Goal: Task Accomplishment & Management: Manage account settings

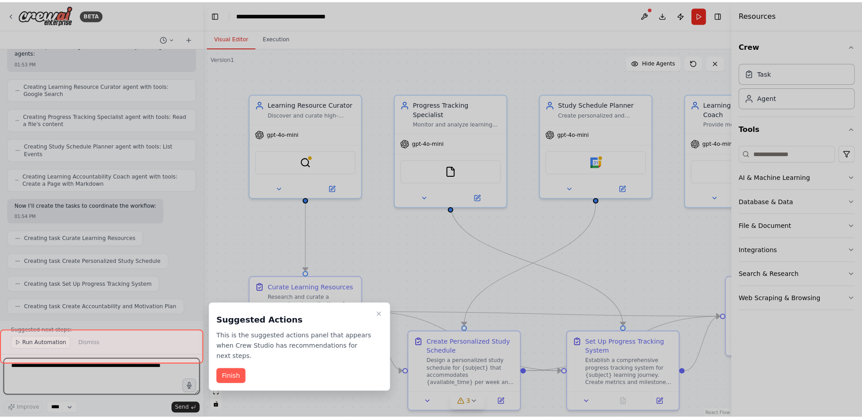
scroll to position [344, 0]
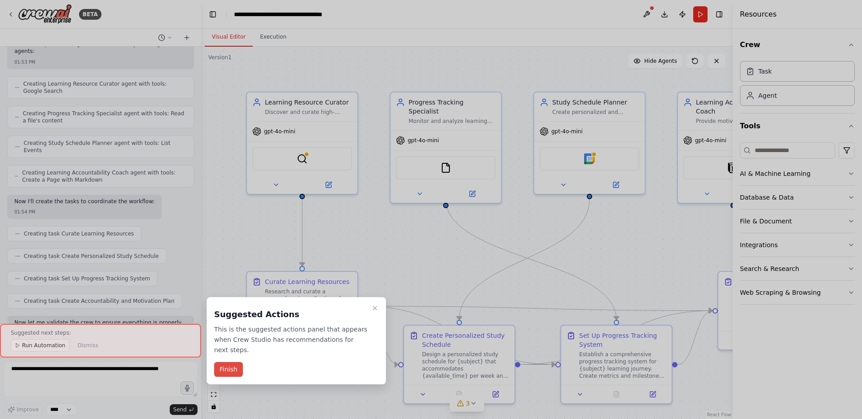
click at [230, 369] on button "Finish" at bounding box center [228, 369] width 29 height 15
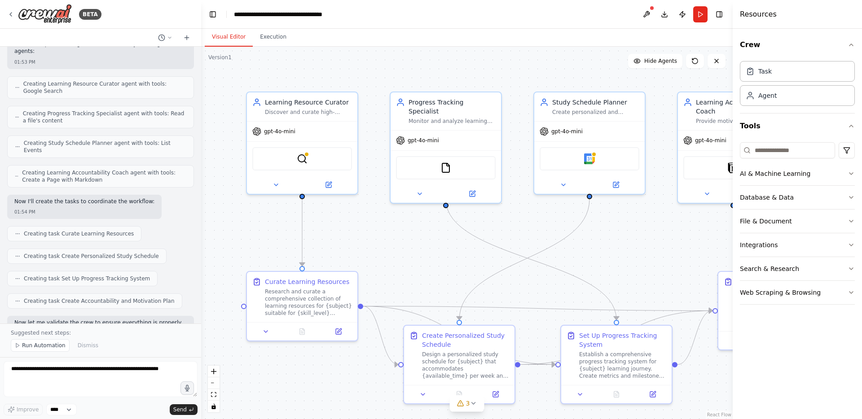
scroll to position [0, 0]
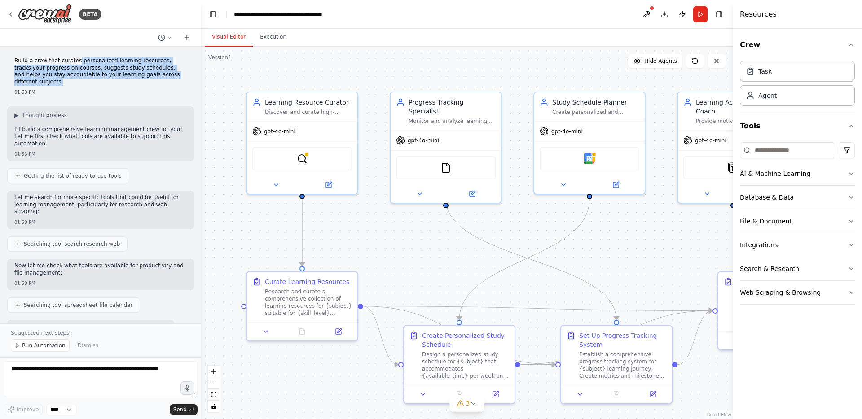
drag, startPoint x: 76, startPoint y: 61, endPoint x: 185, endPoint y: 75, distance: 109.1
click at [185, 75] on p "Build a crew that curates personalized learning resources, tracks your progress…" at bounding box center [100, 71] width 172 height 28
click at [19, 112] on button "▶ Thought process" at bounding box center [40, 115] width 53 height 7
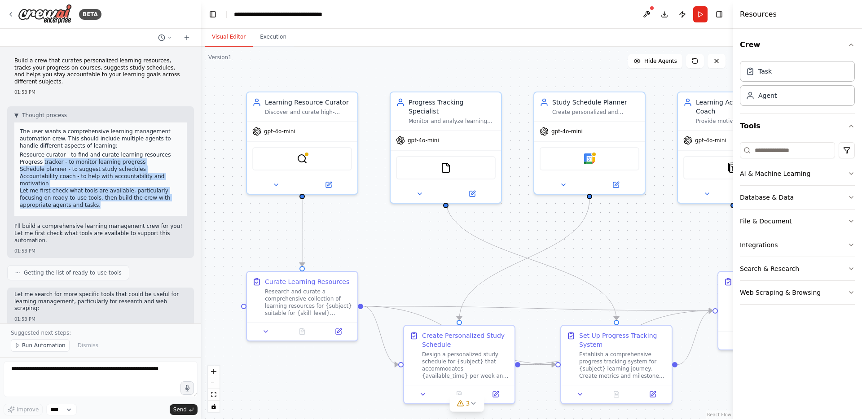
drag, startPoint x: 44, startPoint y: 153, endPoint x: 158, endPoint y: 202, distance: 124.5
click at [158, 202] on div "The user wants a comprehensive learning management automation crew. This should…" at bounding box center [100, 169] width 172 height 93
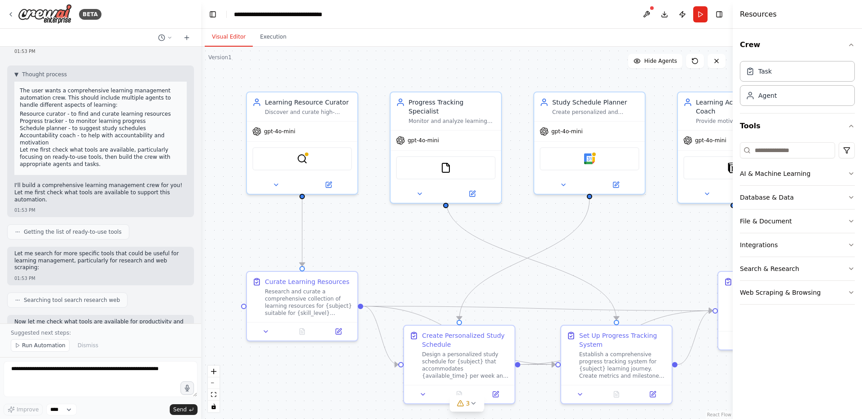
scroll to position [63, 0]
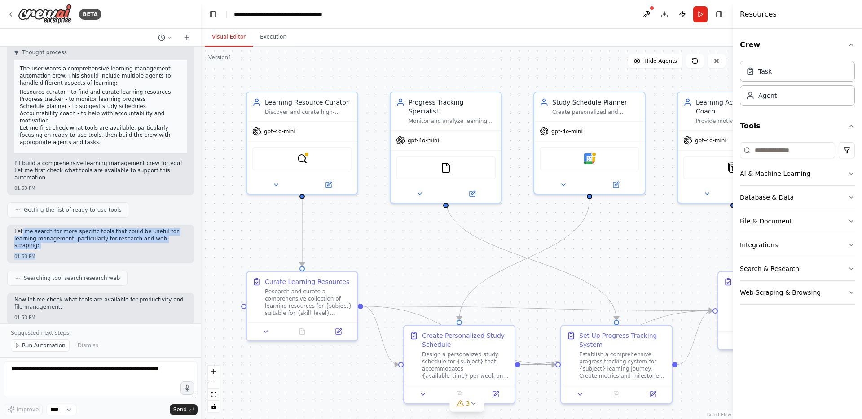
drag, startPoint x: 22, startPoint y: 215, endPoint x: 181, endPoint y: 238, distance: 160.7
click at [185, 239] on div "Let me search for more specific tools that could be useful for learning managem…" at bounding box center [100, 244] width 187 height 39
click at [148, 242] on div "Let me search for more specific tools that could be useful for learning managem…" at bounding box center [100, 244] width 187 height 39
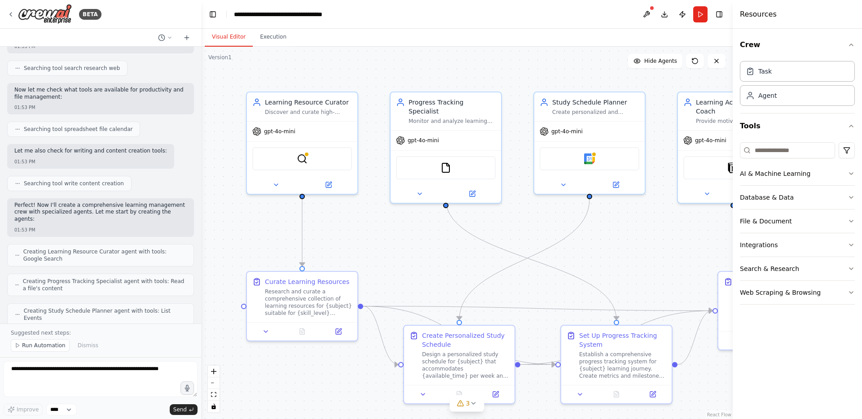
scroll to position [288, 0]
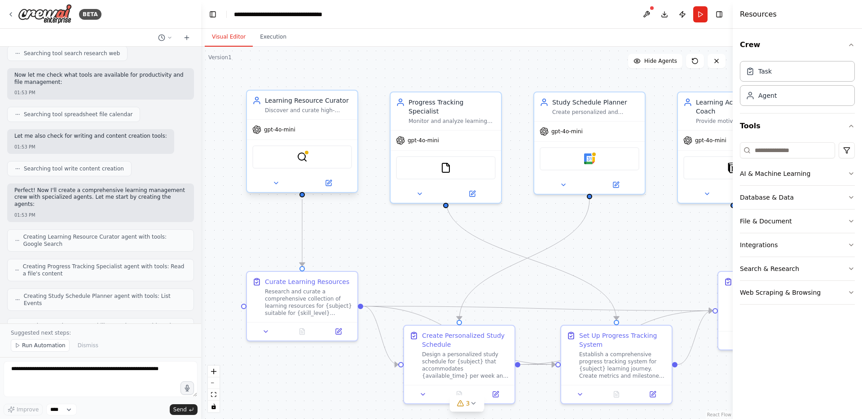
click at [291, 108] on div "Discover and curate high-quality learning resources for {subject} tailored to {…" at bounding box center [308, 110] width 87 height 7
click at [294, 108] on div "Discover and curate high-quality learning resources for {subject} tailored to {…" at bounding box center [308, 110] width 87 height 7
click at [421, 106] on div "Progress Tracking Specialist Monitor and analyze learning progress across {subj…" at bounding box center [452, 109] width 87 height 27
click at [325, 122] on div "gpt-4o-mini" at bounding box center [302, 130] width 110 height 20
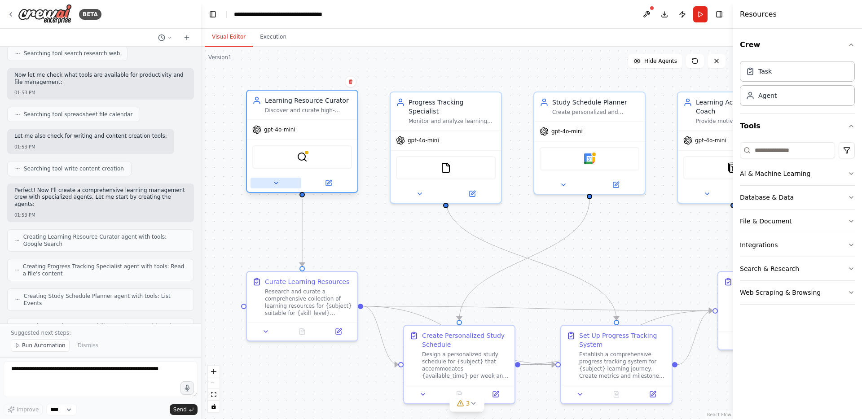
click at [277, 185] on icon at bounding box center [276, 183] width 7 height 7
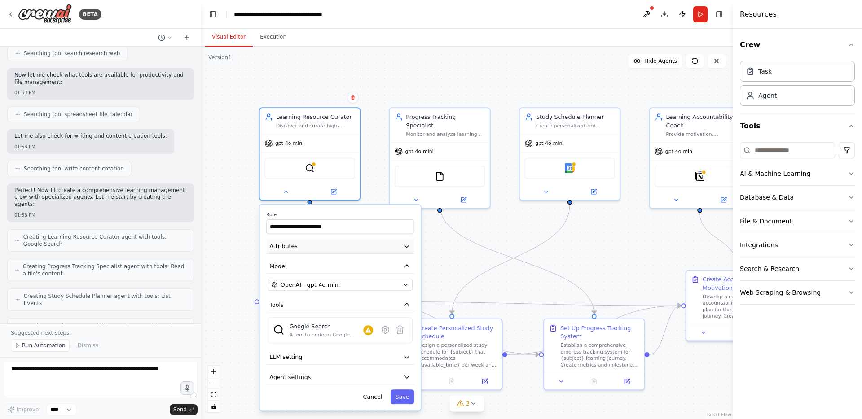
click at [407, 248] on icon "button" at bounding box center [407, 246] width 8 height 8
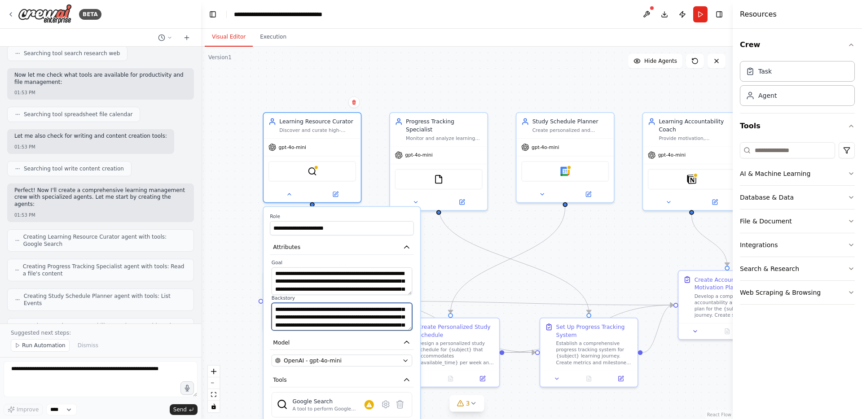
scroll to position [54, 0]
drag, startPoint x: 398, startPoint y: 316, endPoint x: 398, endPoint y: 326, distance: 9.9
click at [400, 326] on textarea "**********" at bounding box center [342, 317] width 141 height 28
click at [392, 319] on textarea "**********" at bounding box center [342, 317] width 141 height 28
click at [391, 385] on button "Tools" at bounding box center [341, 381] width 145 height 15
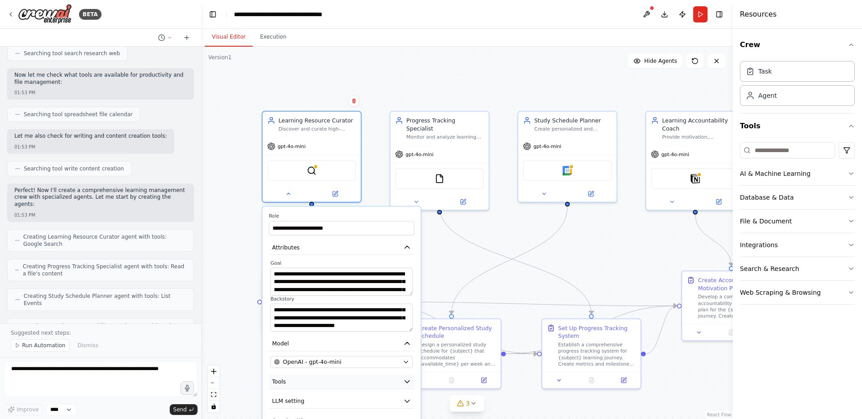
click at [393, 385] on button "Tools" at bounding box center [341, 381] width 145 height 15
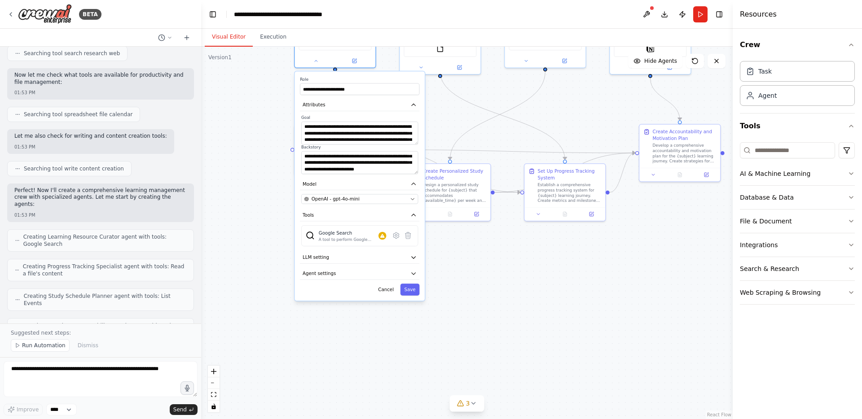
drag, startPoint x: 447, startPoint y: 282, endPoint x: 451, endPoint y: 121, distance: 161.2
click at [451, 121] on div ".deletable-edge-delete-btn { width: 20px; height: 20px; border: 0px solid #ffff…" at bounding box center [467, 233] width 532 height 373
click at [377, 253] on button "LLM setting" at bounding box center [359, 257] width 119 height 12
click at [376, 254] on button "LLM setting" at bounding box center [359, 257] width 119 height 12
click at [378, 259] on button "LLM setting" at bounding box center [359, 257] width 119 height 12
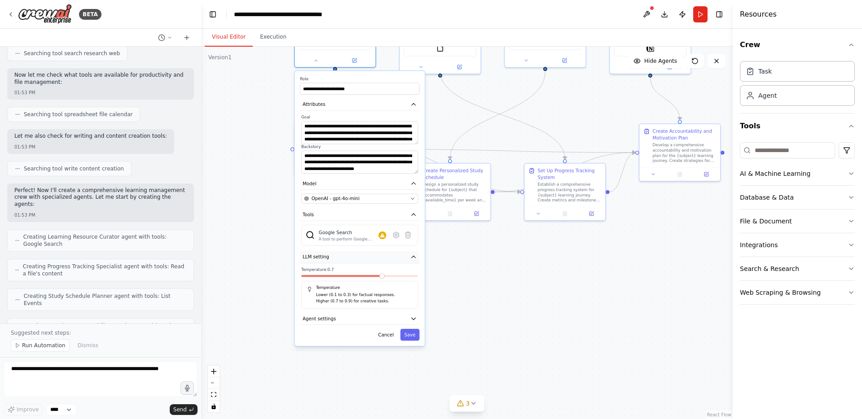
click at [378, 259] on button "LLM setting" at bounding box center [359, 257] width 119 height 12
click at [375, 273] on button "Agent settings" at bounding box center [359, 273] width 119 height 12
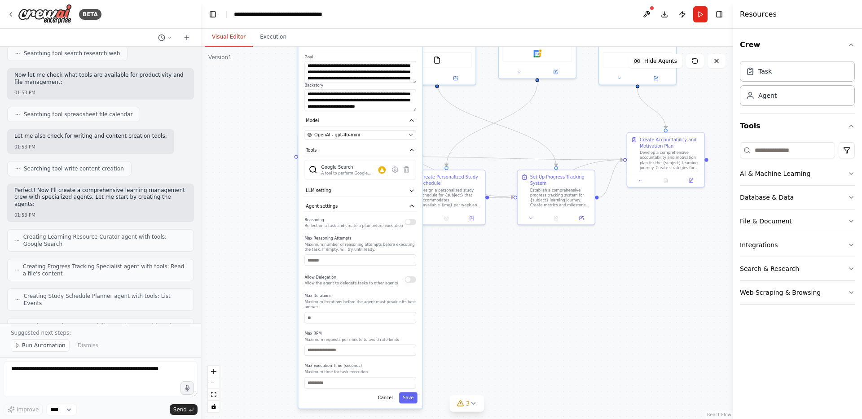
drag, startPoint x: 374, startPoint y: 314, endPoint x: 374, endPoint y: 245, distance: 69.2
click at [374, 245] on p "Maximum number of reasoning attempts before executing the task. If empty, will …" at bounding box center [359, 247] width 111 height 10
drag, startPoint x: 393, startPoint y: 316, endPoint x: 394, endPoint y: 403, distance: 87.6
click at [394, 404] on div "**********" at bounding box center [361, 211] width 124 height 396
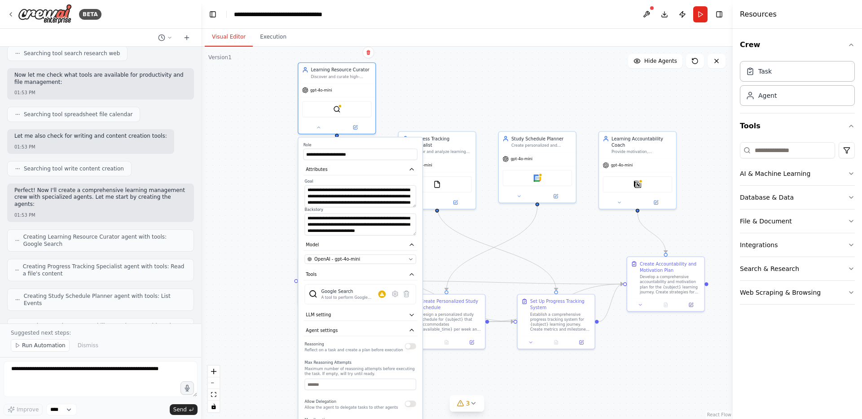
drag, startPoint x: 468, startPoint y: 295, endPoint x: 467, endPoint y: 419, distance: 123.9
click at [470, 419] on div ".deletable-edge-delete-btn { width: 20px; height: 20px; border: 0px solid #ffff…" at bounding box center [467, 233] width 532 height 373
click at [417, 169] on button "Attributes" at bounding box center [363, 170] width 114 height 12
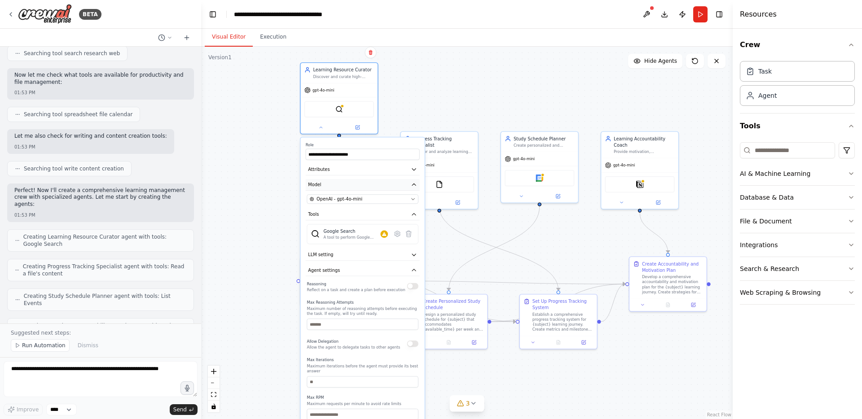
click at [411, 187] on icon "button" at bounding box center [414, 185] width 6 height 6
click at [416, 186] on icon "button" at bounding box center [414, 185] width 6 height 6
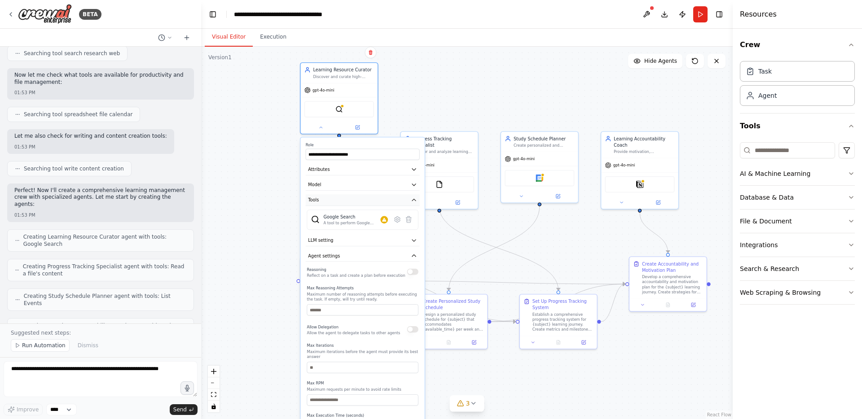
click at [416, 203] on button "Tools" at bounding box center [363, 200] width 114 height 12
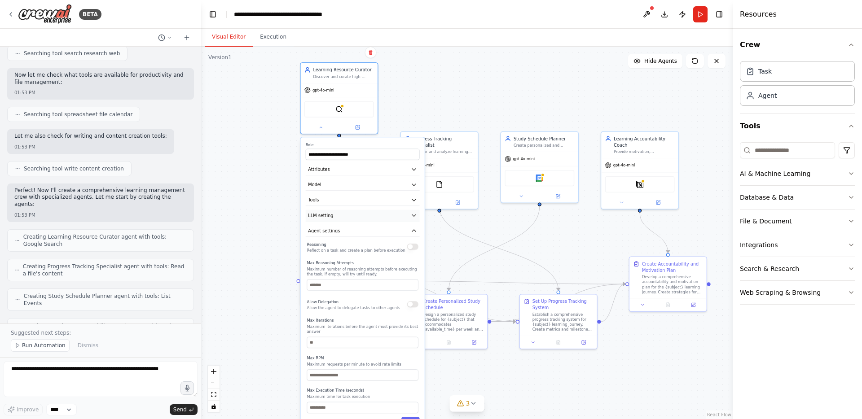
click at [414, 216] on icon "button" at bounding box center [414, 216] width 4 height 2
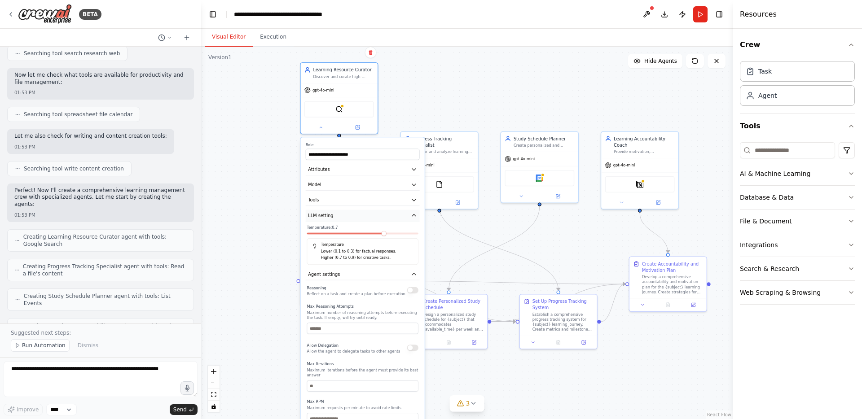
click at [414, 215] on icon "button" at bounding box center [414, 216] width 4 height 2
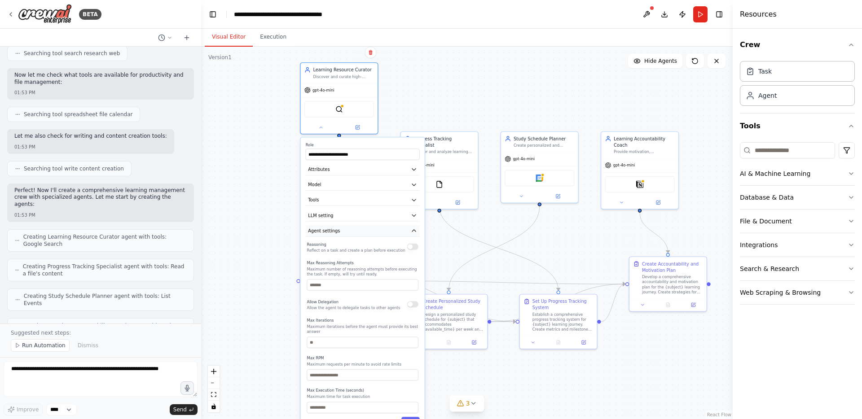
click at [416, 231] on icon "button" at bounding box center [414, 231] width 6 height 6
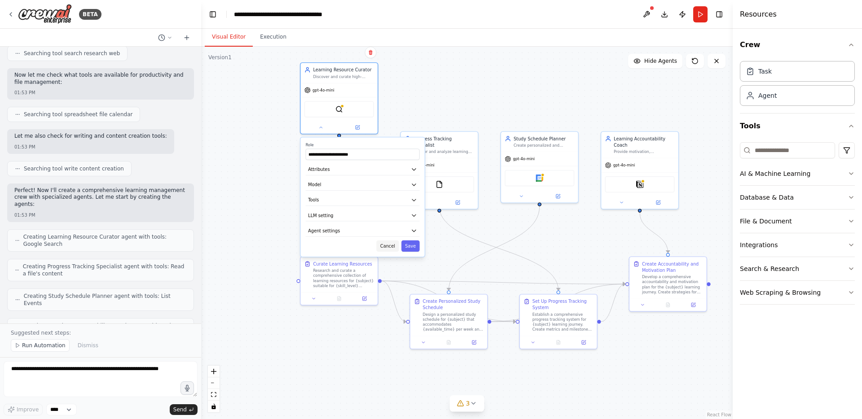
click at [392, 247] on button "Cancel" at bounding box center [387, 246] width 22 height 11
click at [359, 125] on icon at bounding box center [357, 126] width 5 height 5
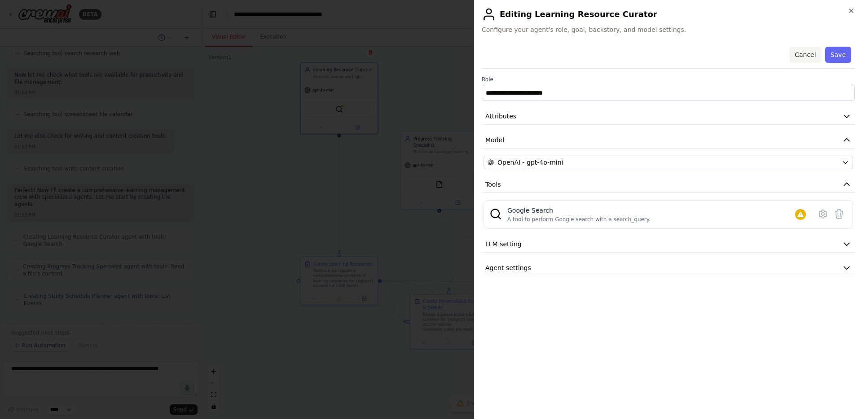
click at [802, 52] on button "Cancel" at bounding box center [805, 55] width 32 height 16
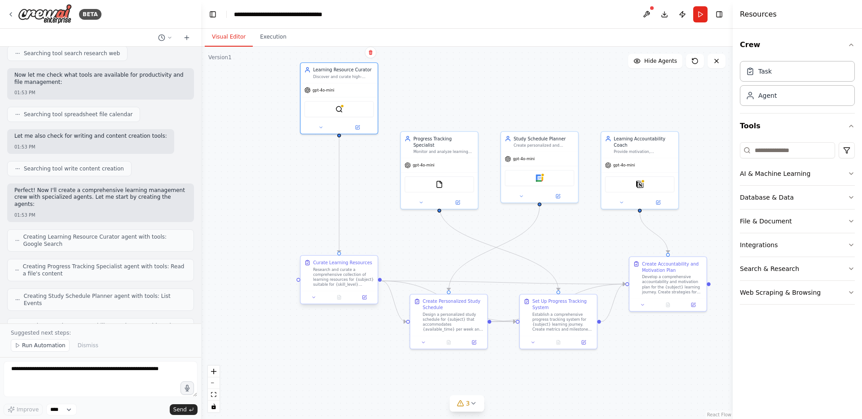
click at [343, 278] on div "Research and curate a comprehensive collection of learning resources for {subje…" at bounding box center [343, 277] width 61 height 20
click at [317, 295] on button at bounding box center [314, 298] width 22 height 8
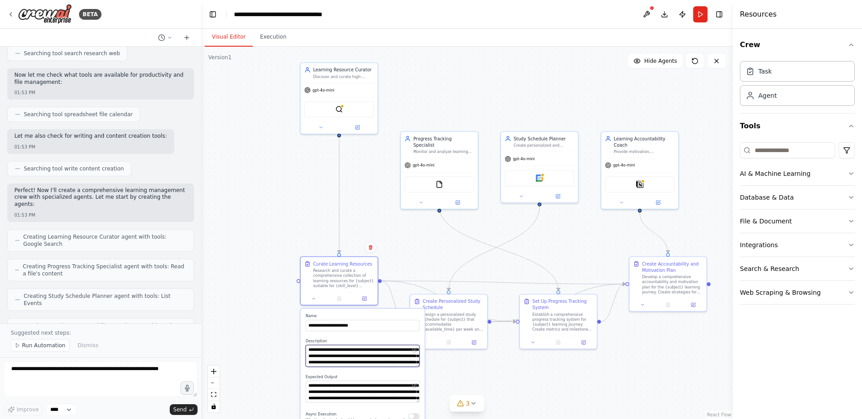
click at [363, 357] on textarea "**********" at bounding box center [363, 356] width 114 height 22
click at [319, 132] on div at bounding box center [339, 126] width 77 height 13
click at [319, 126] on icon at bounding box center [320, 126] width 5 height 5
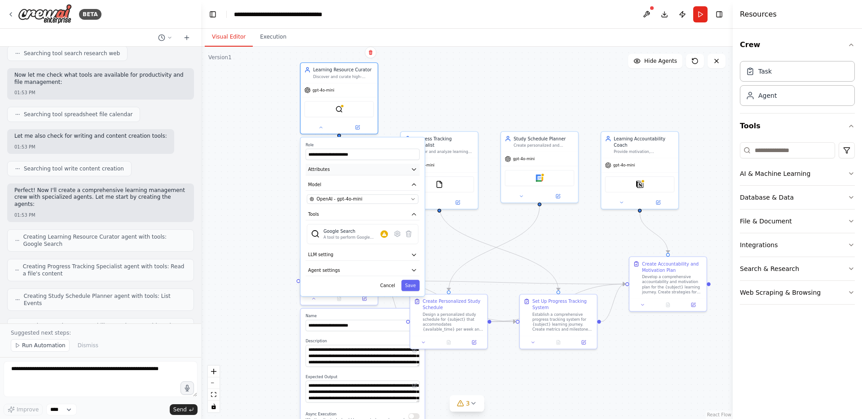
click at [368, 170] on button "Attributes" at bounding box center [363, 170] width 114 height 12
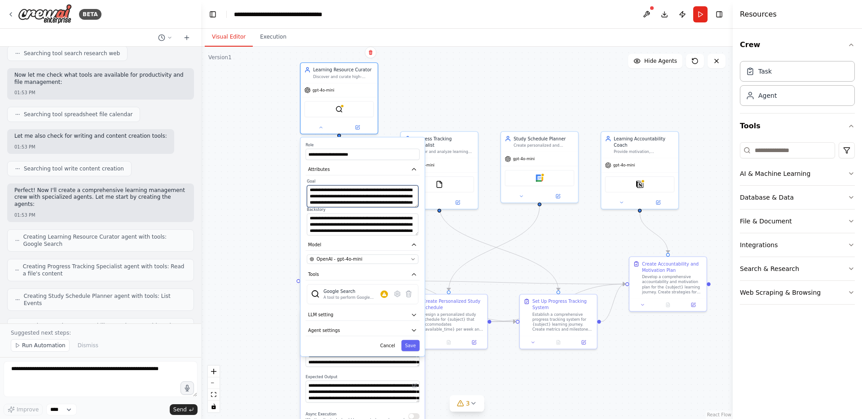
click at [326, 197] on textarea "**********" at bounding box center [362, 196] width 111 height 22
click at [364, 199] on textarea "**********" at bounding box center [362, 196] width 111 height 22
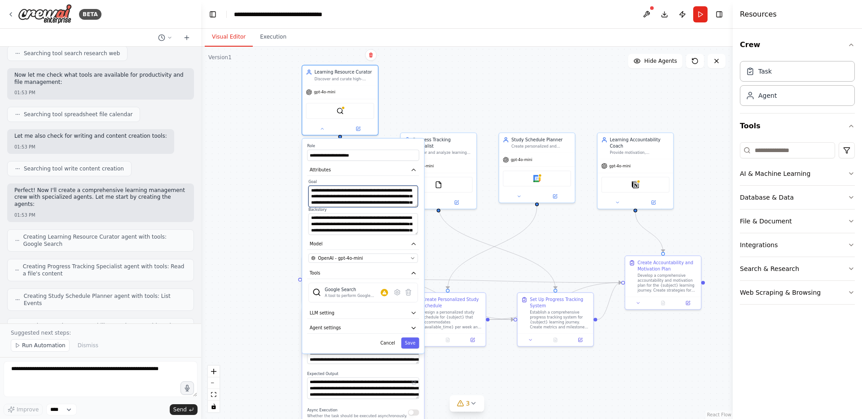
click at [394, 195] on textarea "**********" at bounding box center [363, 197] width 110 height 22
drag, startPoint x: 401, startPoint y: 200, endPoint x: 405, endPoint y: 208, distance: 9.0
click at [405, 208] on div "**********" at bounding box center [363, 207] width 112 height 55
click at [398, 201] on textarea "**********" at bounding box center [363, 197] width 110 height 22
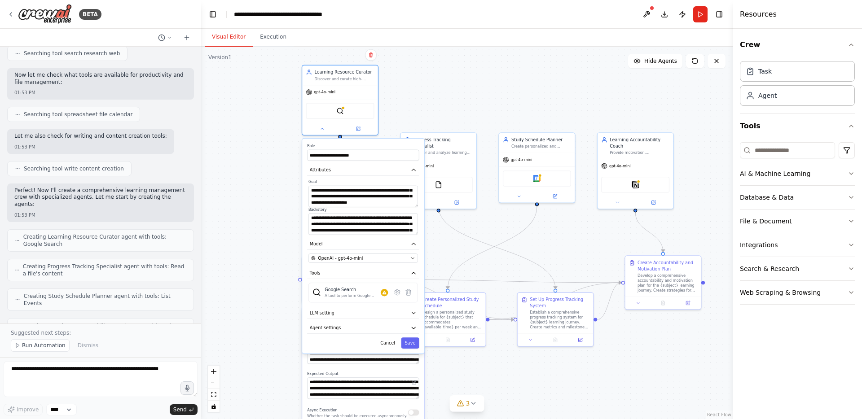
click at [277, 209] on div ".deletable-edge-delete-btn { width: 20px; height: 20px; border: 0px solid #ffff…" at bounding box center [467, 233] width 532 height 373
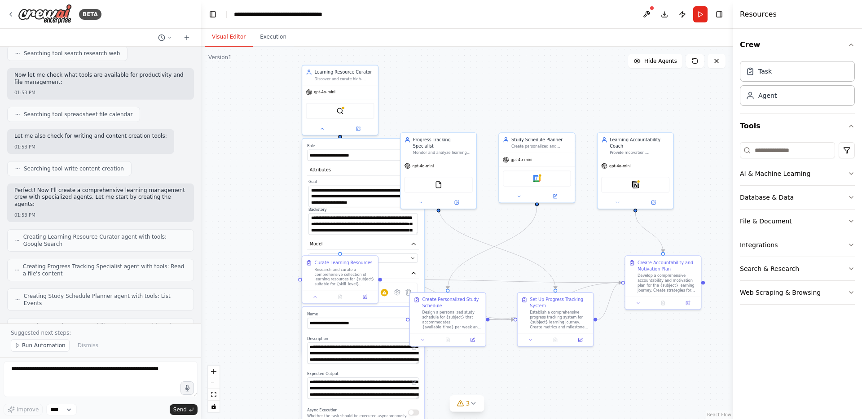
click at [277, 259] on div ".deletable-edge-delete-btn { width: 20px; height: 20px; border: 0px solid #ffff…" at bounding box center [467, 233] width 532 height 373
click at [320, 129] on icon at bounding box center [322, 127] width 5 height 5
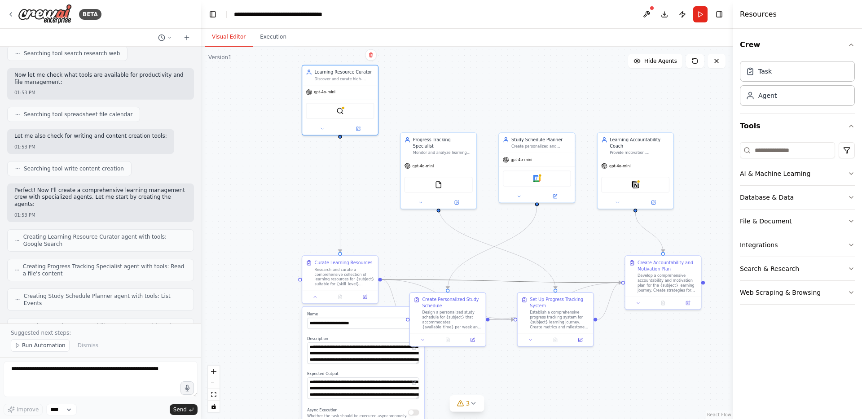
drag, startPoint x: 390, startPoint y: 282, endPoint x: 390, endPoint y: 168, distance: 113.6
click at [390, 168] on div ".deletable-edge-delete-btn { width: 20px; height: 20px; border: 0px solid #ffff…" at bounding box center [467, 233] width 532 height 373
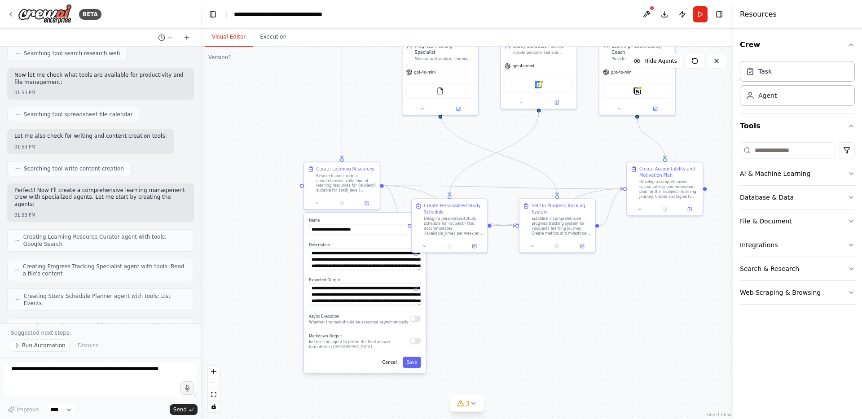
drag, startPoint x: 378, startPoint y: 203, endPoint x: 379, endPoint y: 109, distance: 93.9
click at [379, 109] on div ".deletable-edge-delete-btn { width: 20px; height: 20px; border: 0px solid #ffff…" at bounding box center [467, 233] width 532 height 373
click at [390, 363] on button "Cancel" at bounding box center [390, 362] width 22 height 11
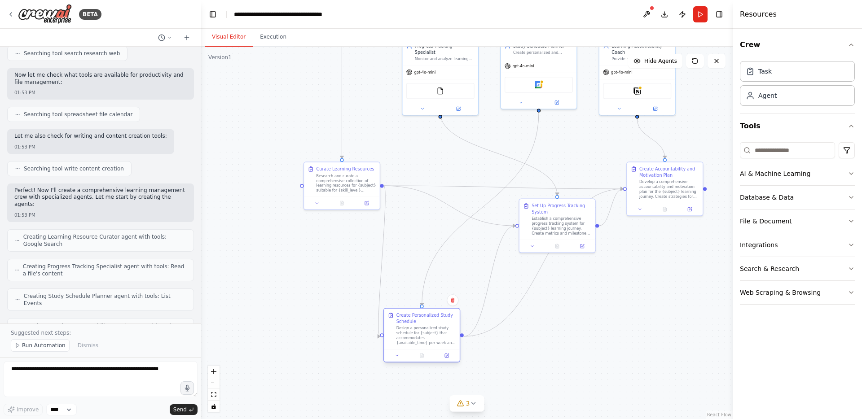
drag, startPoint x: 451, startPoint y: 220, endPoint x: 425, endPoint y: 329, distance: 112.7
click at [425, 329] on div "Design a personalized study schedule for {subject} that accommodates {available…" at bounding box center [426, 336] width 60 height 20
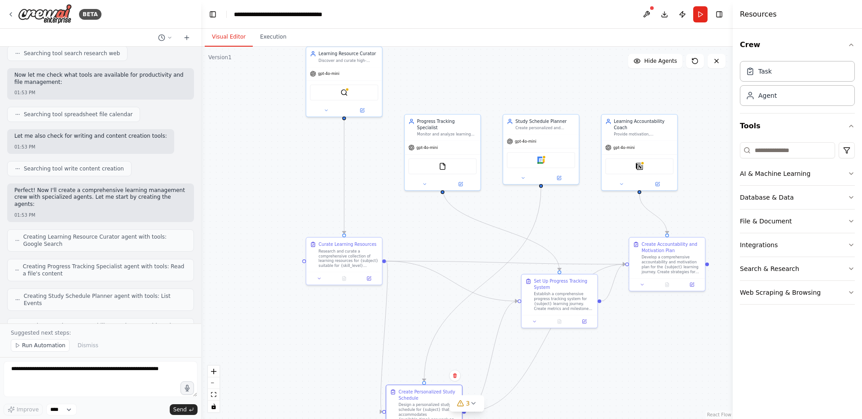
drag, startPoint x: 664, startPoint y: 256, endPoint x: 665, endPoint y: 329, distance: 73.2
click at [665, 329] on div ".deletable-edge-delete-btn { width: 20px; height: 20px; border: 0px solid #ffff…" at bounding box center [467, 233] width 532 height 373
click at [636, 124] on div "Learning Accountability Coach" at bounding box center [643, 121] width 60 height 12
click at [630, 124] on div "Learning Accountability Coach" at bounding box center [643, 121] width 60 height 12
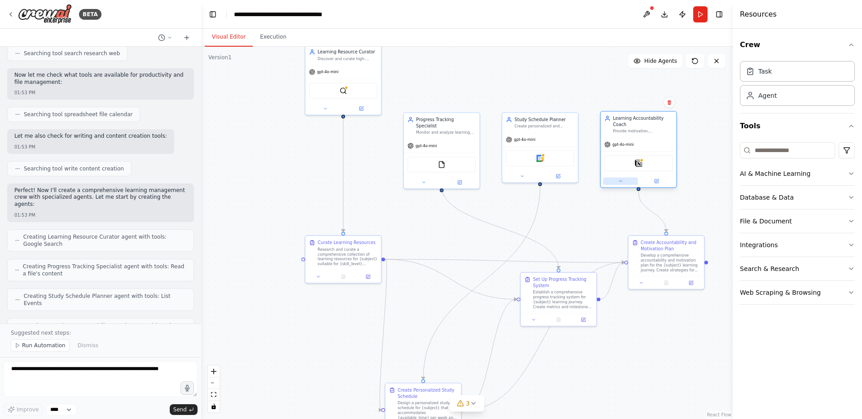
click at [619, 178] on button at bounding box center [620, 180] width 35 height 7
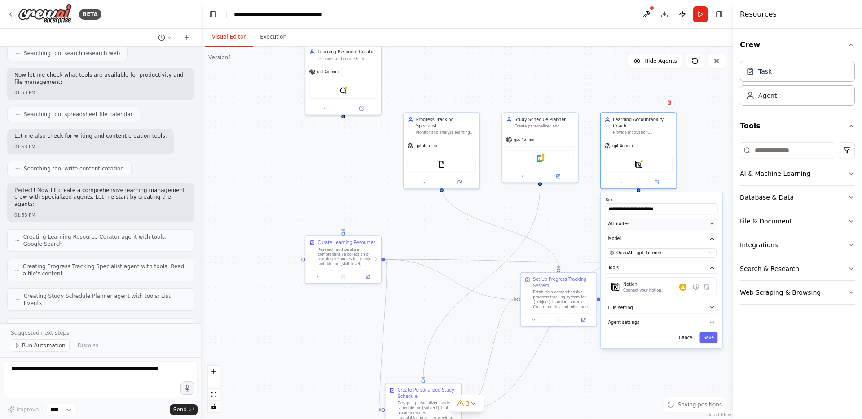
click at [658, 222] on button "Attributes" at bounding box center [662, 223] width 112 height 11
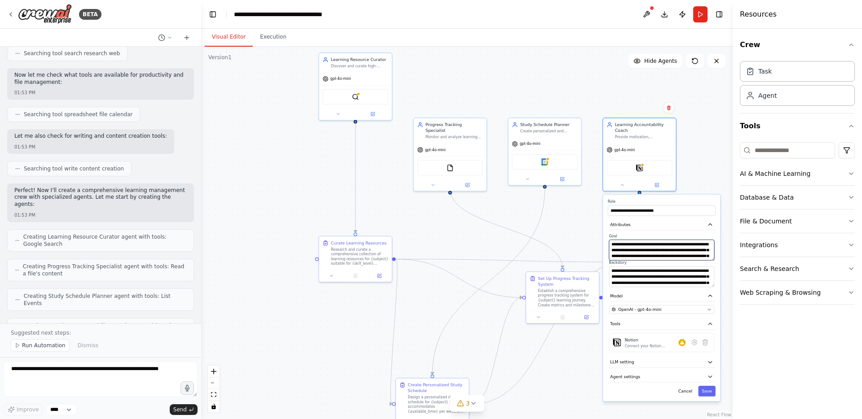
drag, startPoint x: 664, startPoint y: 253, endPoint x: 664, endPoint y: 239, distance: 13.9
click at [664, 239] on div "**********" at bounding box center [662, 247] width 106 height 26
click at [668, 365] on button "LLM setting" at bounding box center [662, 362] width 108 height 11
click at [670, 362] on button "LLM setting" at bounding box center [662, 362] width 108 height 11
click at [669, 378] on button "Agent settings" at bounding box center [662, 377] width 108 height 11
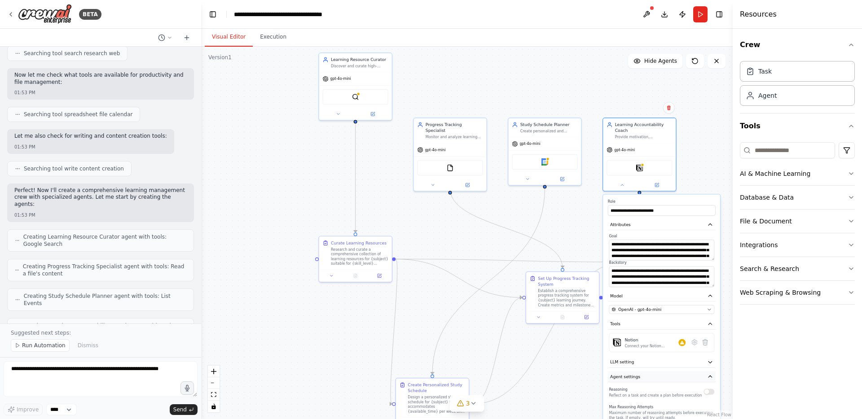
click at [670, 378] on button "Agent settings" at bounding box center [662, 377] width 108 height 11
click at [688, 392] on button "Cancel" at bounding box center [685, 391] width 21 height 11
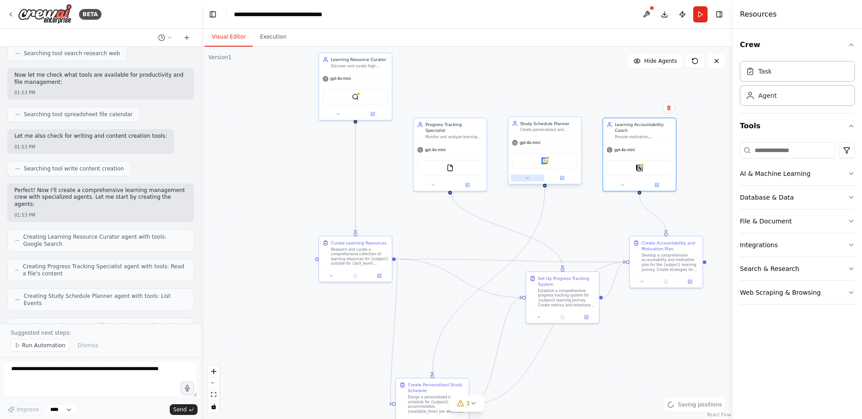
click at [526, 177] on icon at bounding box center [527, 178] width 5 height 5
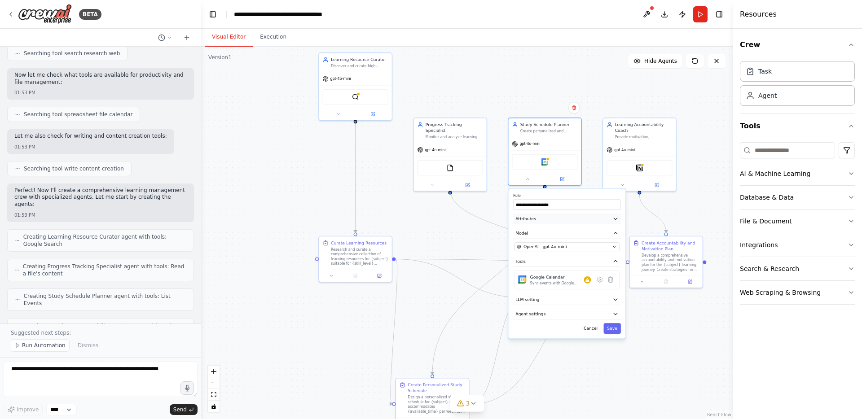
click at [572, 219] on button "Attributes" at bounding box center [567, 219] width 108 height 11
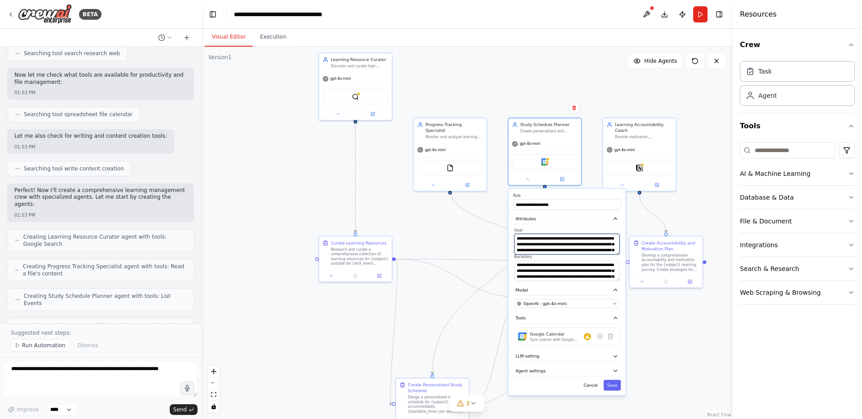
click at [600, 243] on textarea "**********" at bounding box center [568, 244] width 106 height 21
click at [595, 383] on button "Cancel" at bounding box center [590, 385] width 21 height 11
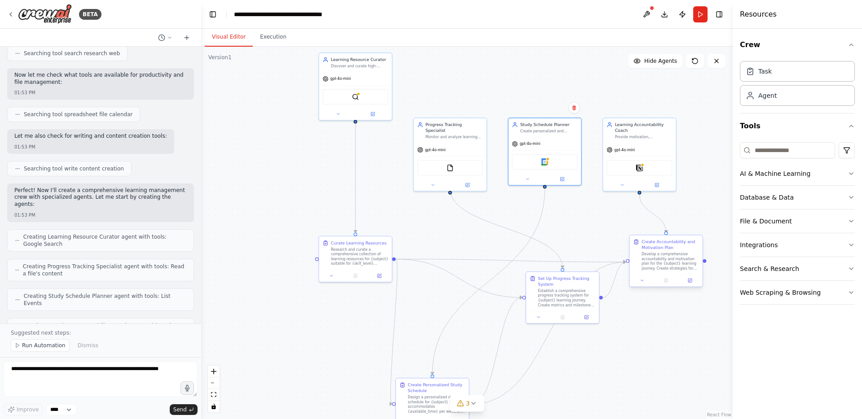
click at [659, 260] on div "Develop a comprehensive accountability and motivation plan for the {subject} le…" at bounding box center [670, 261] width 57 height 19
click at [677, 251] on div "Create Accountability and Motivation Plan Develop a comprehensive accountabilit…" at bounding box center [673, 255] width 57 height 32
click at [646, 282] on icon at bounding box center [645, 280] width 5 height 5
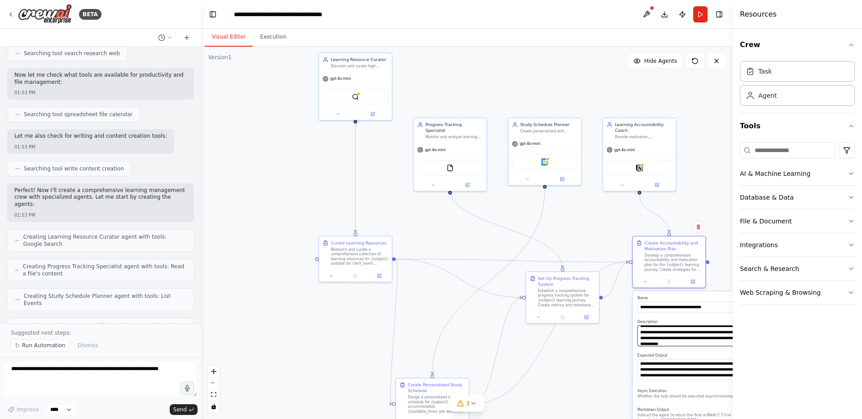
scroll to position [45, 0]
drag, startPoint x: 701, startPoint y: 332, endPoint x: 733, endPoint y: 347, distance: 34.6
click at [733, 347] on div "BETA Build a crew that curates personalized learning resources, tracks your pro…" at bounding box center [431, 209] width 862 height 419
click at [711, 346] on textarea "**********" at bounding box center [692, 336] width 108 height 21
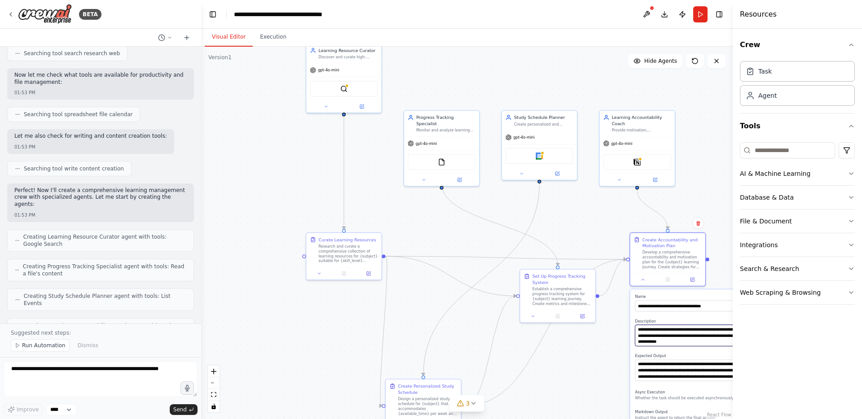
click at [706, 340] on textarea "**********" at bounding box center [690, 336] width 111 height 22
click at [619, 178] on icon at bounding box center [619, 178] width 2 height 1
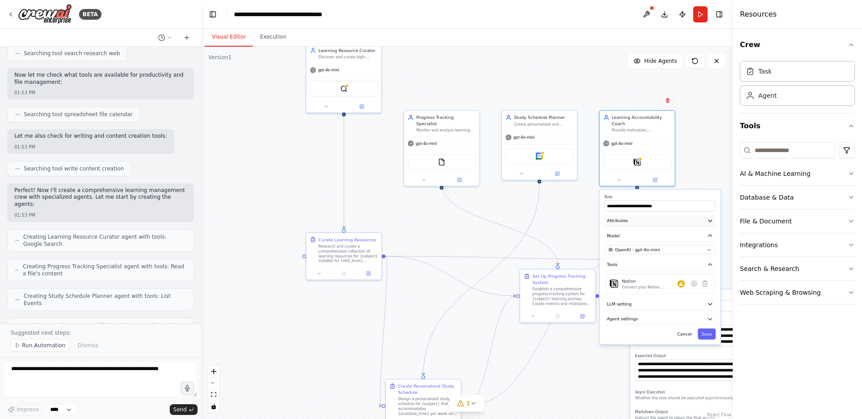
click at [648, 218] on button "Attributes" at bounding box center [659, 221] width 111 height 11
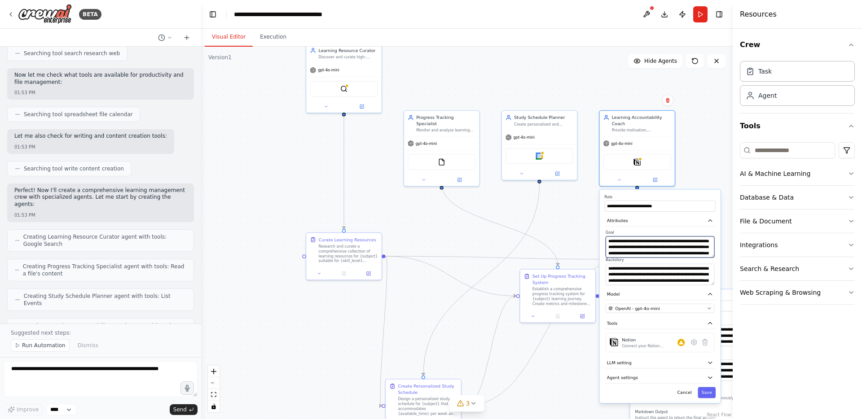
click at [671, 253] on textarea "**********" at bounding box center [660, 248] width 109 height 22
click at [665, 276] on textarea "**********" at bounding box center [660, 275] width 109 height 22
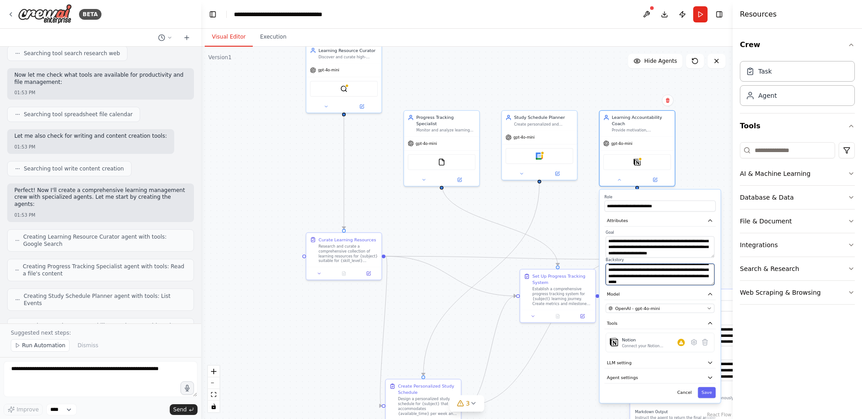
scroll to position [54, 0]
click at [523, 177] on div at bounding box center [539, 173] width 75 height 12
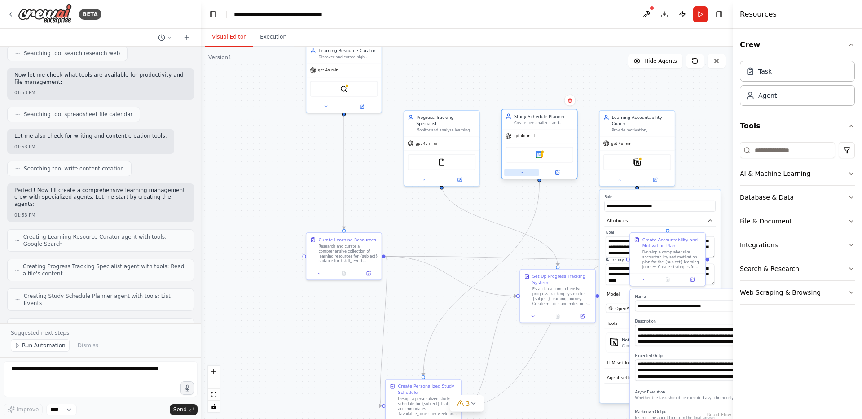
click at [521, 172] on icon at bounding box center [521, 172] width 5 height 5
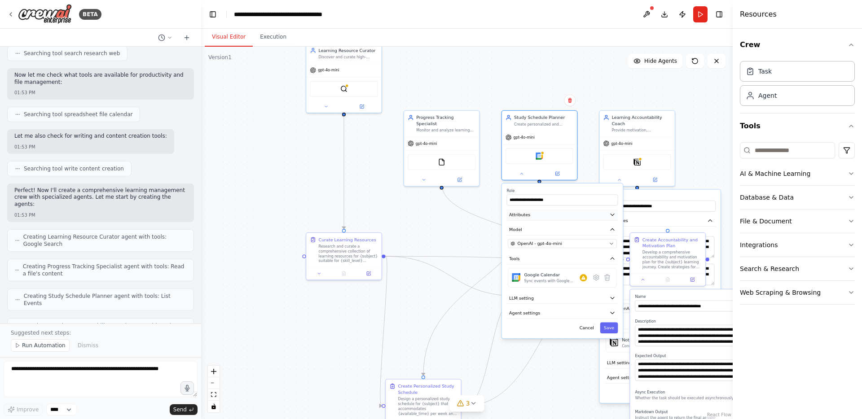
click at [544, 212] on button "Attributes" at bounding box center [562, 214] width 111 height 11
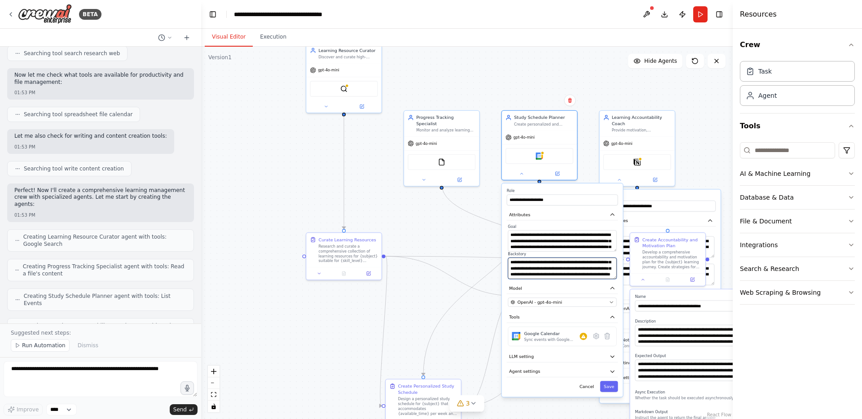
drag, startPoint x: 597, startPoint y: 269, endPoint x: 601, endPoint y: 282, distance: 13.8
click at [601, 282] on div "**********" at bounding box center [562, 291] width 121 height 214
click at [594, 388] on button "Cancel" at bounding box center [587, 386] width 22 height 11
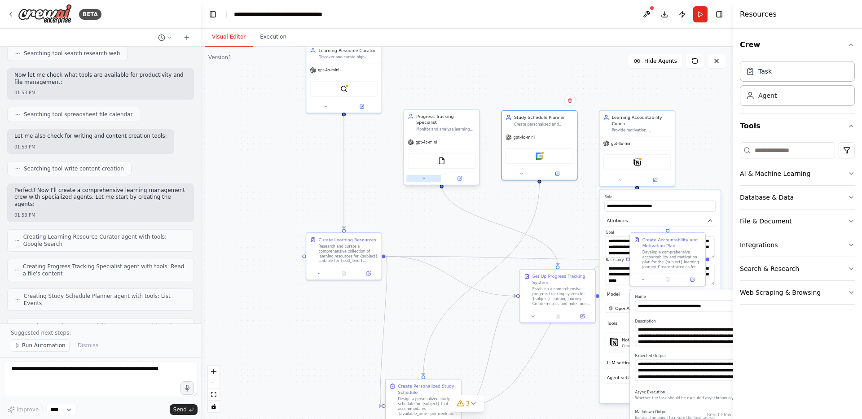
click at [425, 176] on icon at bounding box center [423, 178] width 5 height 5
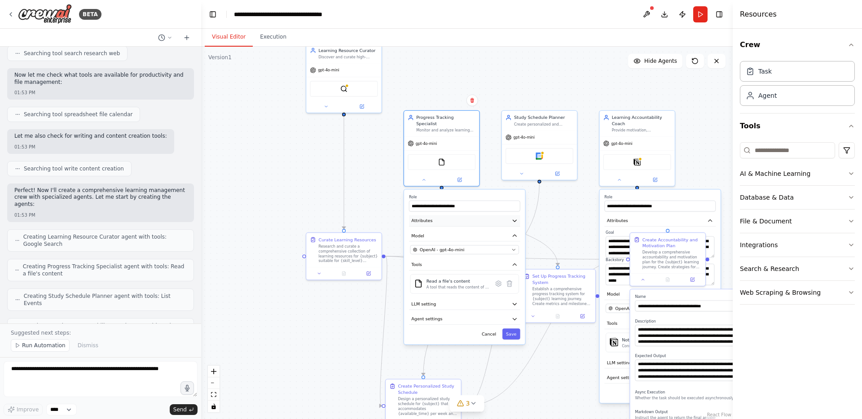
click at [468, 217] on button "Attributes" at bounding box center [464, 221] width 111 height 11
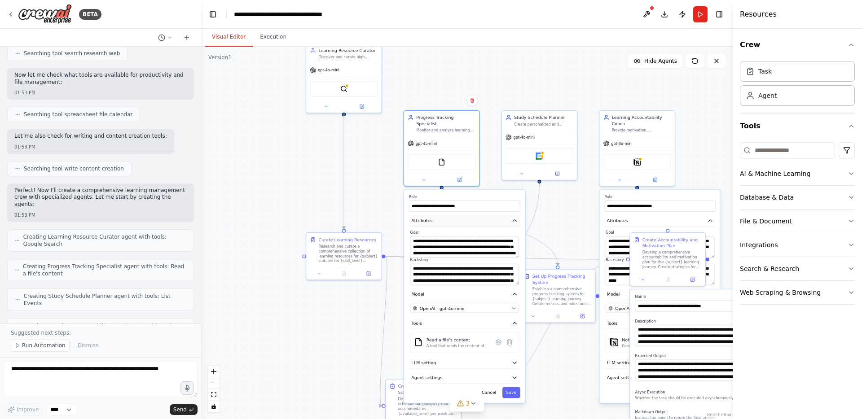
click at [471, 216] on button "Attributes" at bounding box center [464, 221] width 111 height 11
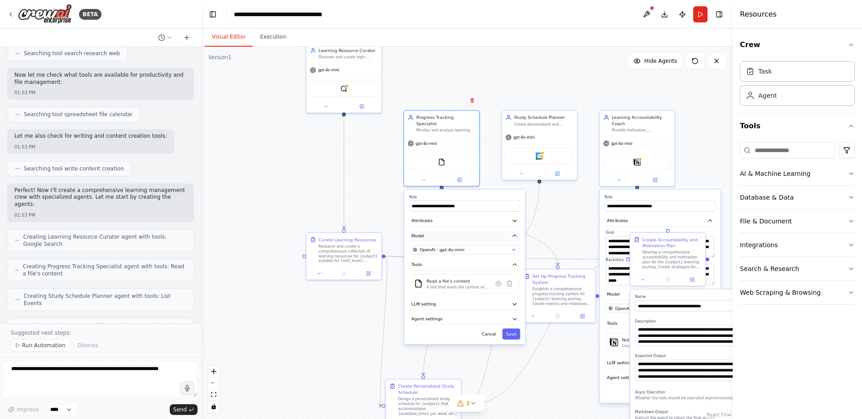
click at [473, 230] on button "Model" at bounding box center [464, 235] width 111 height 11
click at [474, 216] on button "Attributes" at bounding box center [464, 221] width 111 height 11
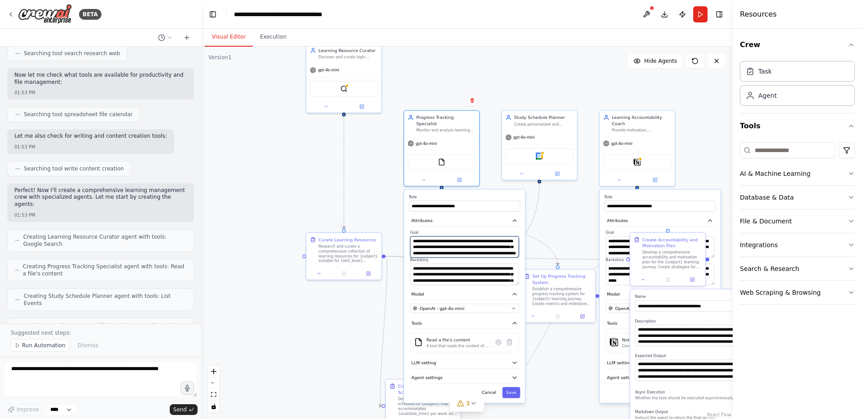
scroll to position [9, 0]
drag, startPoint x: 467, startPoint y: 242, endPoint x: 476, endPoint y: 250, distance: 11.8
click at [476, 250] on textarea "**********" at bounding box center [464, 248] width 109 height 22
click at [493, 388] on button "Cancel" at bounding box center [489, 393] width 22 height 11
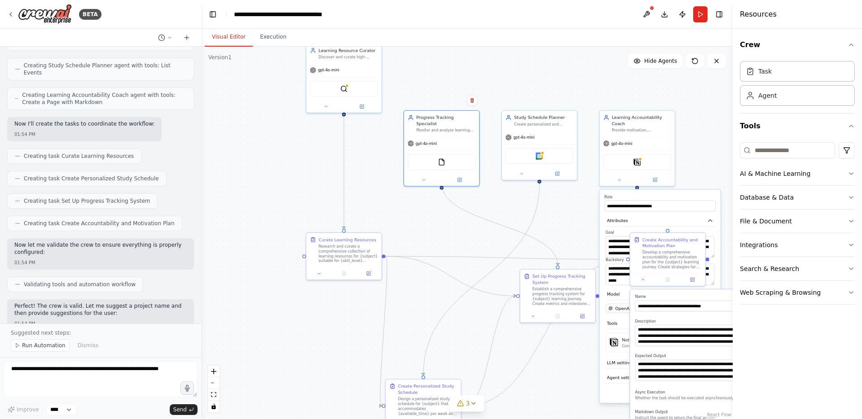
scroll to position [520, 0]
click at [762, 72] on div "Task" at bounding box center [764, 70] width 13 height 9
click at [762, 76] on div "Task" at bounding box center [797, 71] width 115 height 21
click at [645, 280] on icon at bounding box center [643, 278] width 5 height 5
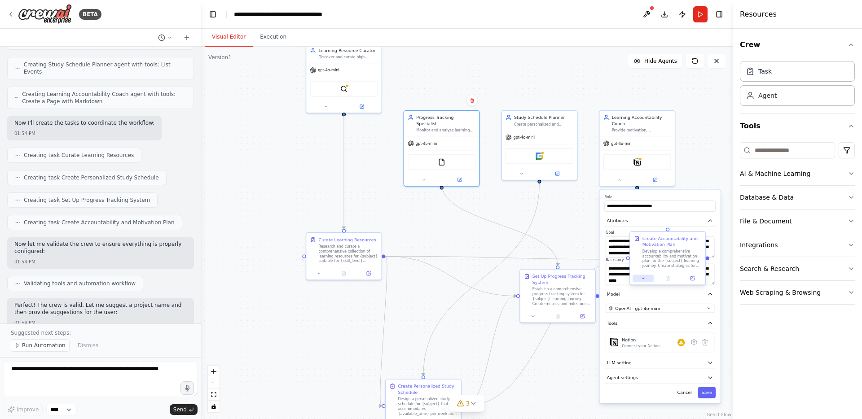
click at [646, 278] on button at bounding box center [643, 278] width 21 height 7
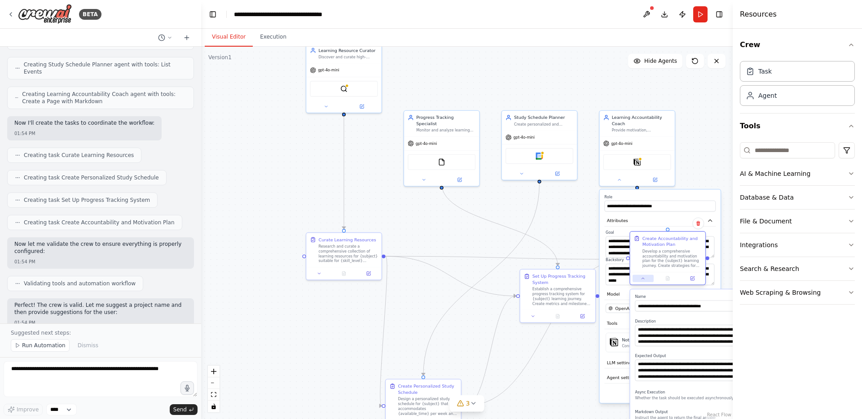
click at [646, 278] on button at bounding box center [643, 278] width 21 height 7
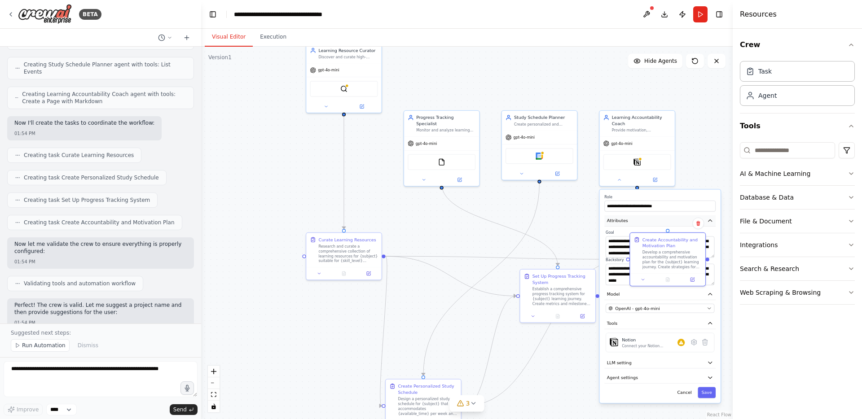
click at [709, 219] on icon "button" at bounding box center [710, 221] width 6 height 6
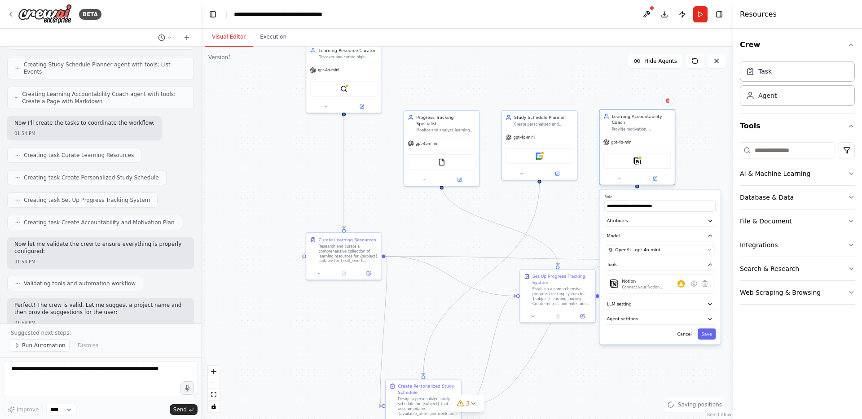
click at [619, 185] on div "Learning Accountability Coach Provide motivation, accountability, and personali…" at bounding box center [637, 147] width 76 height 76
click at [619, 179] on icon at bounding box center [619, 178] width 2 height 1
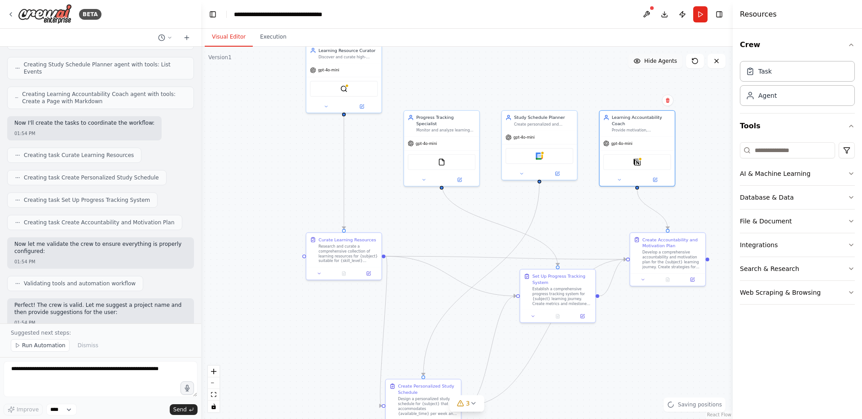
click at [654, 67] on button "Hide Agents" at bounding box center [655, 61] width 54 height 14
click at [654, 65] on button "Show Agents" at bounding box center [654, 61] width 57 height 14
drag, startPoint x: 359, startPoint y: 70, endPoint x: 358, endPoint y: 137, distance: 66.0
click at [358, 138] on div "gpt-4o-mini" at bounding box center [343, 136] width 75 height 13
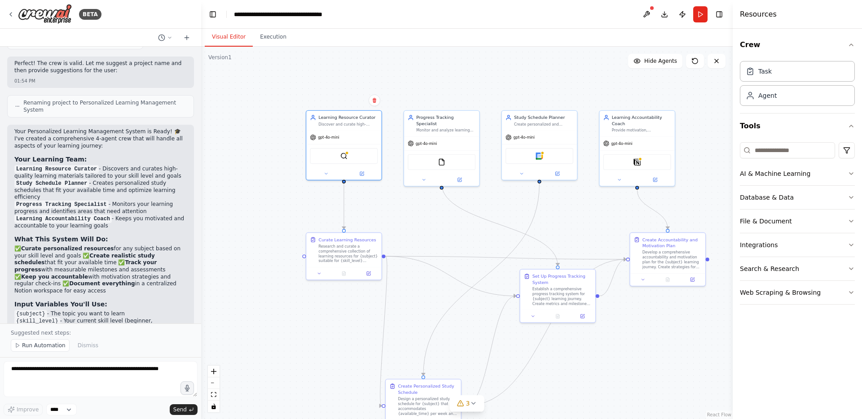
scroll to position [767, 0]
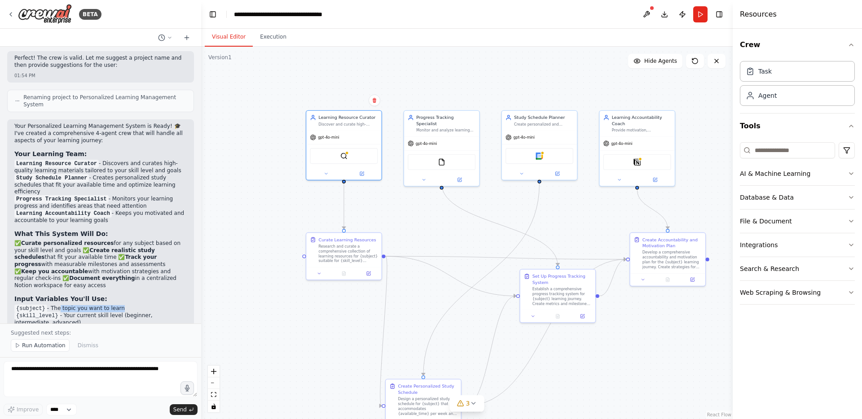
drag, startPoint x: 59, startPoint y: 268, endPoint x: 118, endPoint y: 267, distance: 58.4
click at [119, 305] on li "{subject} - The topic you want to learn" at bounding box center [100, 308] width 172 height 7
drag, startPoint x: 88, startPoint y: 271, endPoint x: 135, endPoint y: 278, distance: 47.6
click at [135, 313] on li "{skill_level} - Your current skill level (beginner, intermediate, advanced)" at bounding box center [100, 320] width 172 height 14
drag, startPoint x: 100, startPoint y: 287, endPoint x: 136, endPoint y: 301, distance: 37.9
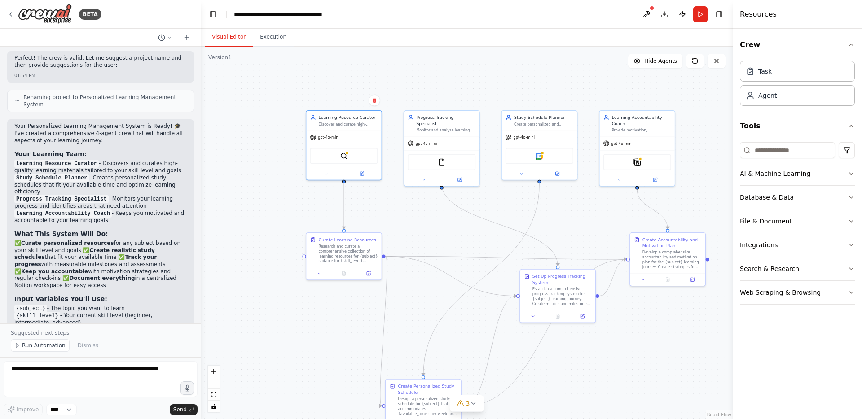
click at [136, 301] on div "Your Personalized Learning Management System is Ready! 🎓 I've created a compreh…" at bounding box center [100, 283] width 172 height 320
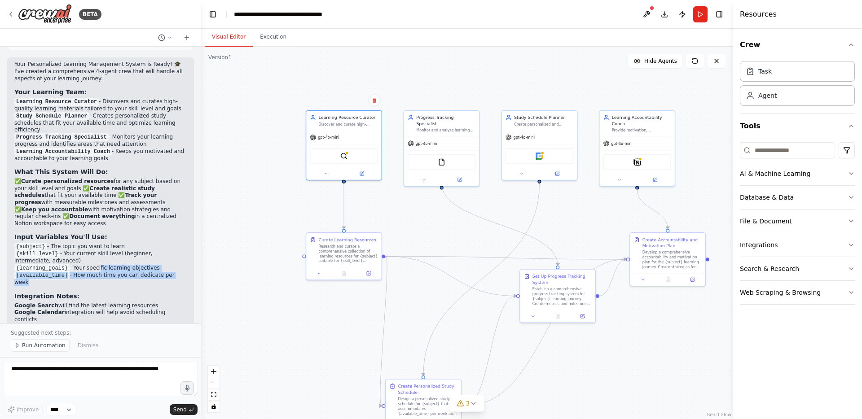
scroll to position [842, 0]
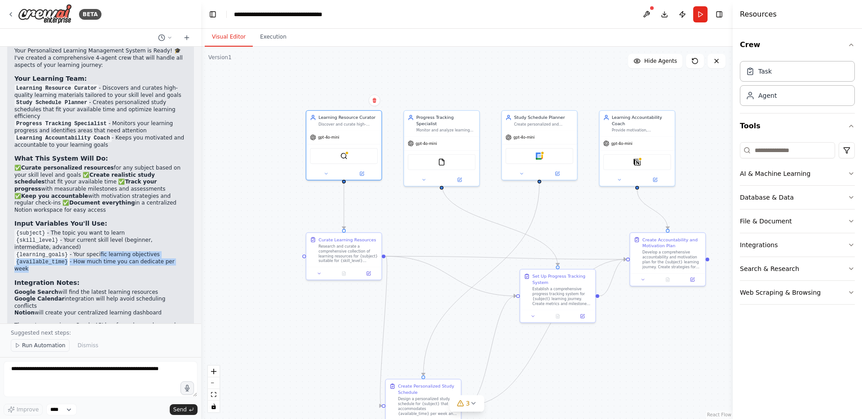
click at [48, 346] on span "Run Automation" at bounding box center [44, 345] width 44 height 7
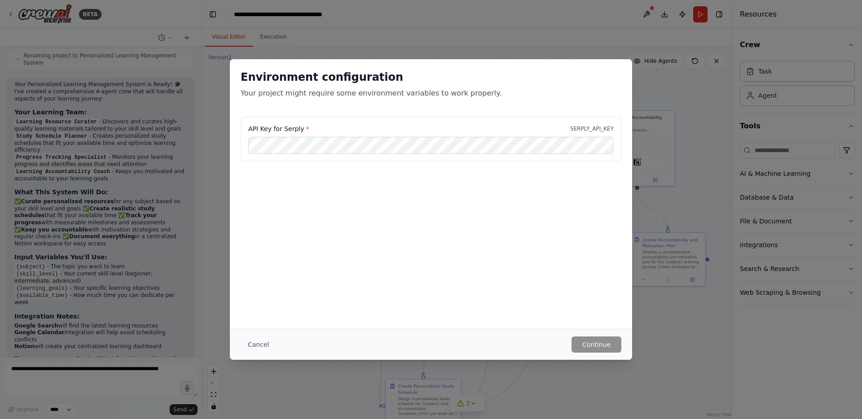
click at [288, 130] on label "API Key for Serply *" at bounding box center [278, 128] width 61 height 9
copy label "Serply"
click at [260, 347] on button "Cancel" at bounding box center [258, 345] width 35 height 16
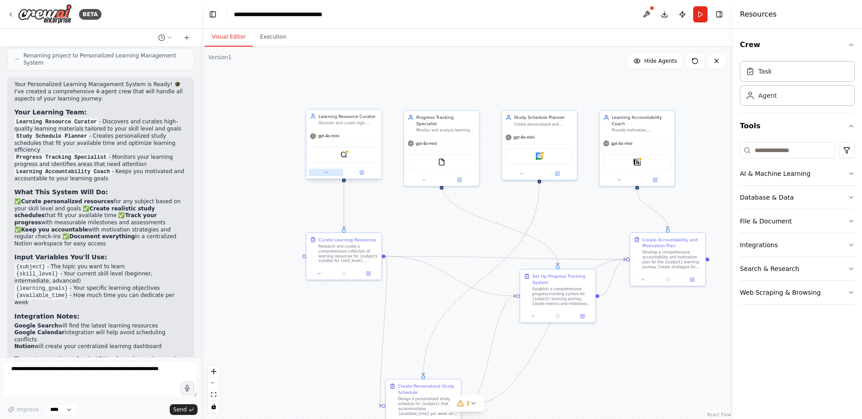
click at [329, 174] on button at bounding box center [326, 172] width 35 height 7
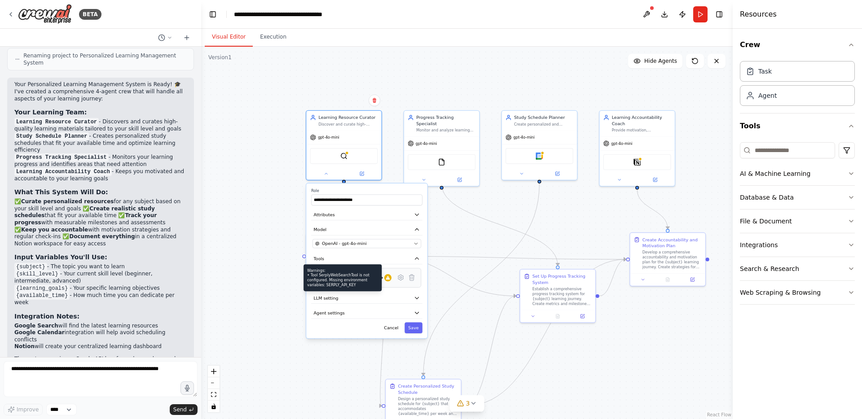
click at [388, 280] on div at bounding box center [387, 277] width 7 height 7
click at [325, 176] on div at bounding box center [343, 173] width 75 height 12
click at [324, 172] on icon at bounding box center [326, 172] width 5 height 5
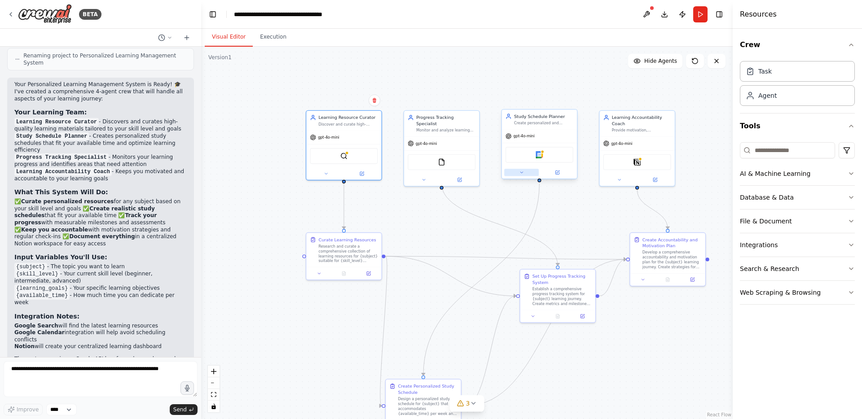
click at [519, 175] on button at bounding box center [521, 172] width 35 height 7
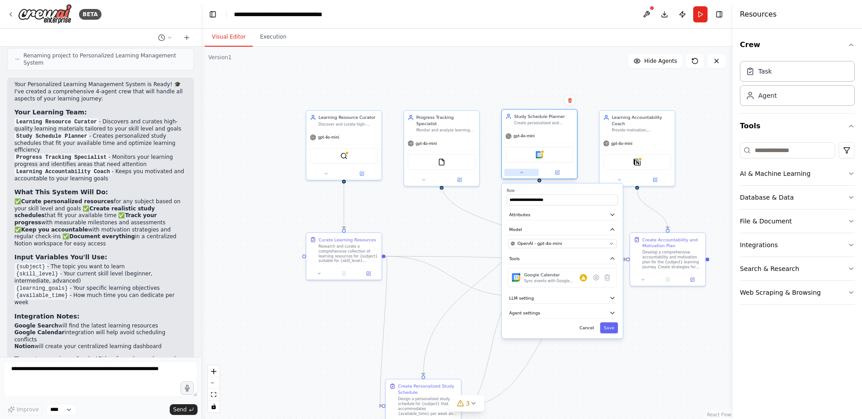
click at [520, 175] on icon at bounding box center [521, 172] width 5 height 5
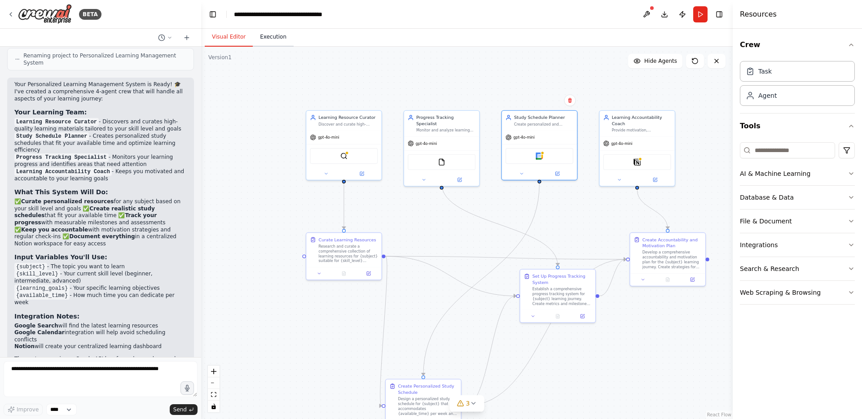
click at [276, 32] on button "Execution" at bounding box center [273, 37] width 41 height 19
click at [235, 40] on button "Visual Editor" at bounding box center [229, 37] width 48 height 19
click at [796, 170] on div "AI & Machine Learning" at bounding box center [775, 173] width 70 height 9
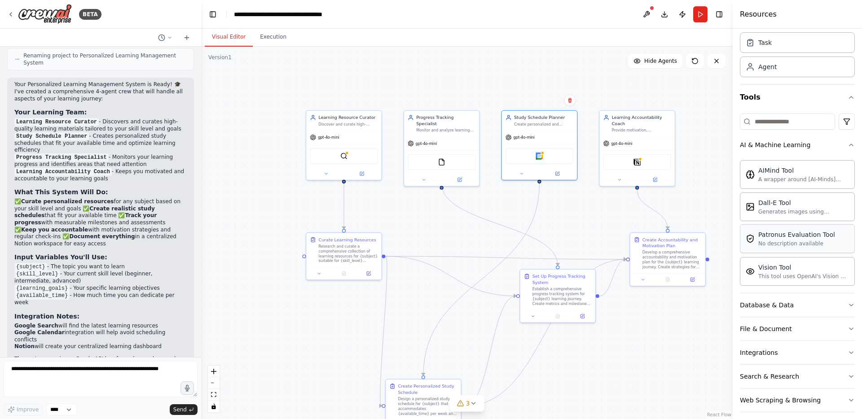
scroll to position [29, 0]
click at [821, 302] on button "Database & Data" at bounding box center [797, 304] width 115 height 23
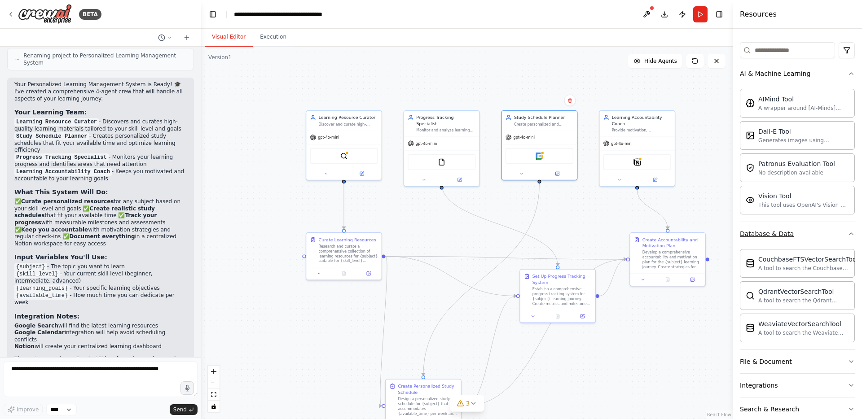
scroll to position [141, 0]
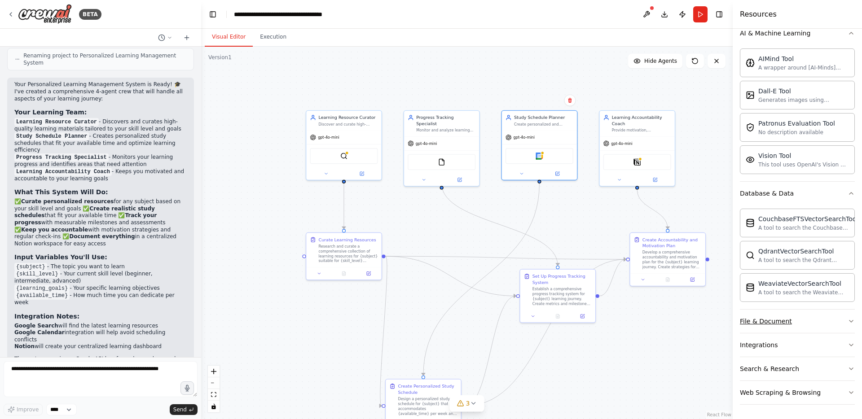
click at [818, 322] on button "File & Document" at bounding box center [797, 321] width 115 height 23
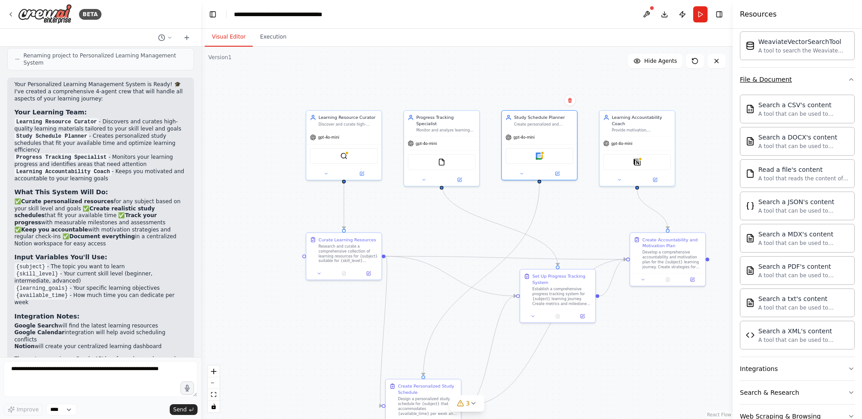
scroll to position [406, 0]
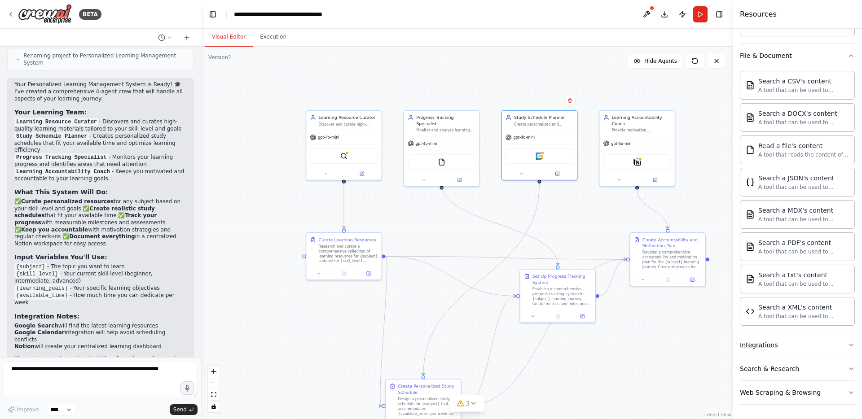
click at [806, 350] on button "Integrations" at bounding box center [797, 345] width 115 height 23
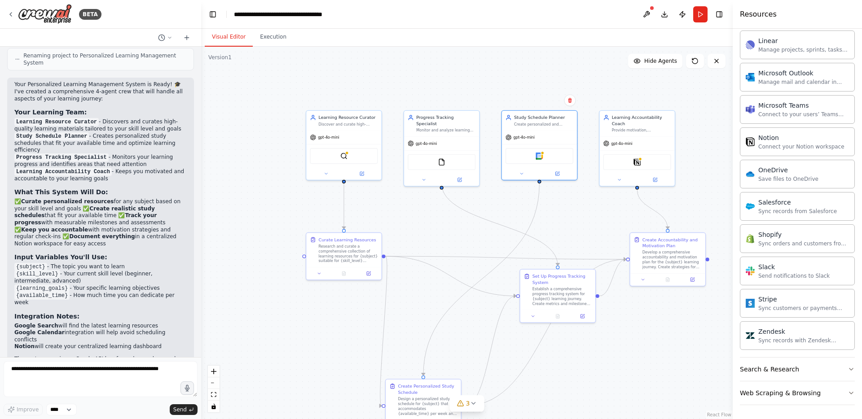
scroll to position [1093, 0]
click at [800, 374] on button "Search & Research" at bounding box center [797, 368] width 115 height 23
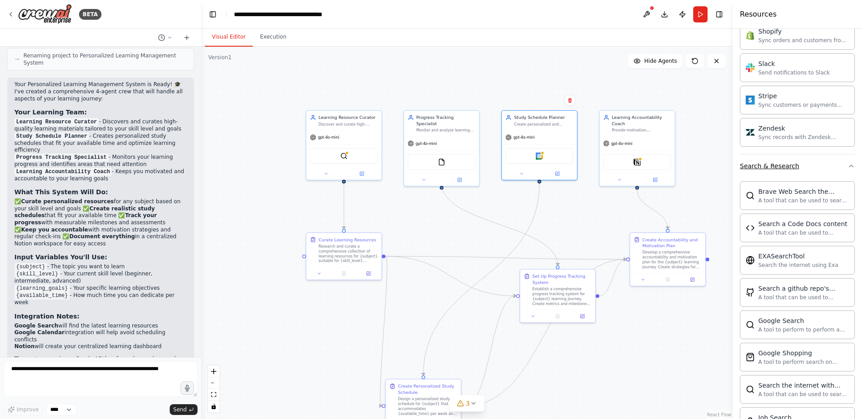
scroll to position [1552, 0]
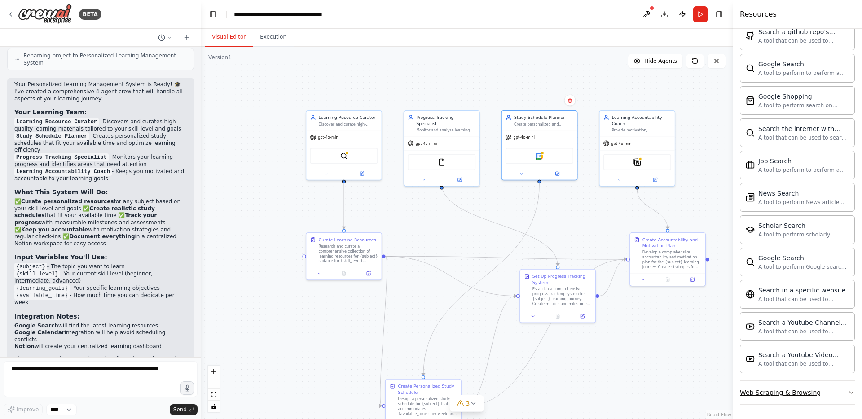
click at [802, 395] on div "Web Scraping & Browsing" at bounding box center [780, 392] width 81 height 9
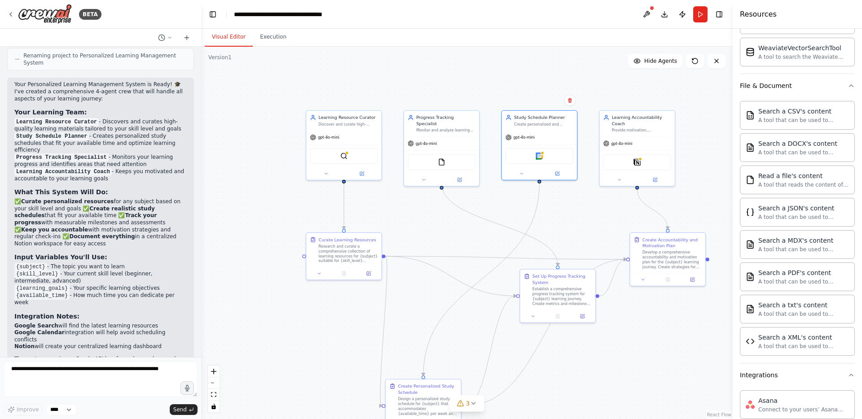
scroll to position [0, 0]
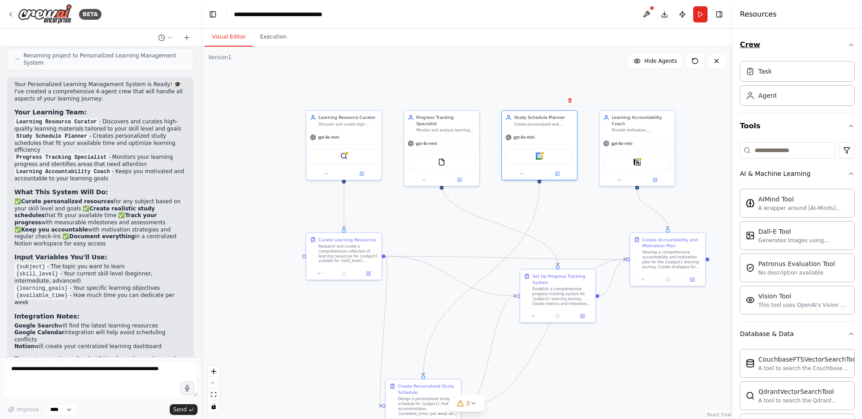
click at [850, 44] on icon "button" at bounding box center [852, 45] width 4 height 2
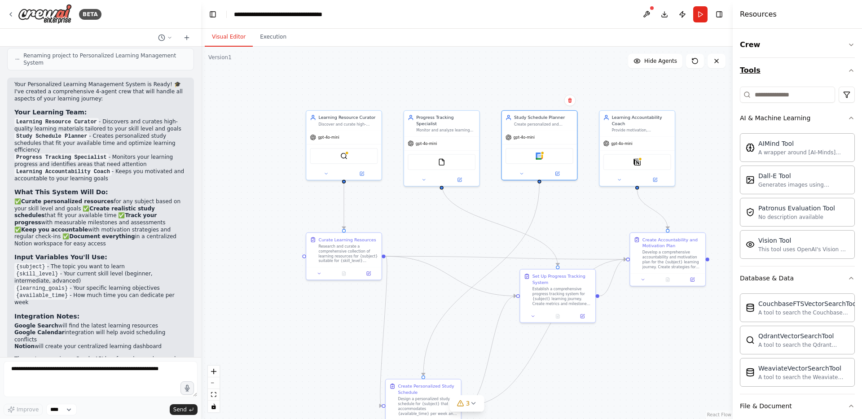
click at [851, 70] on icon "button" at bounding box center [852, 71] width 4 height 2
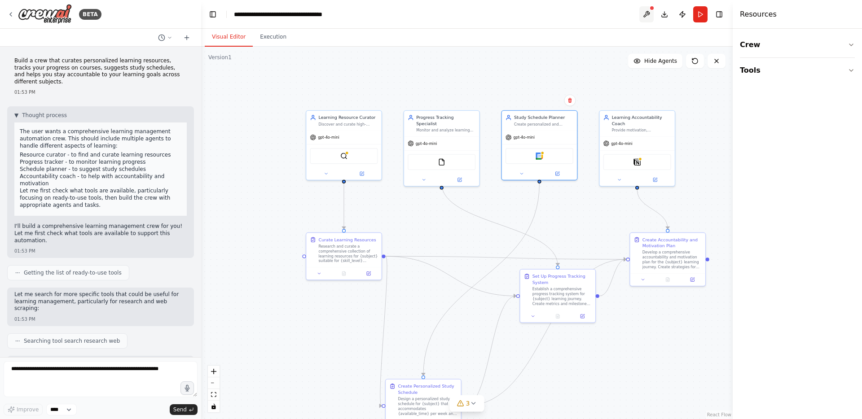
click at [649, 13] on button at bounding box center [646, 14] width 14 height 16
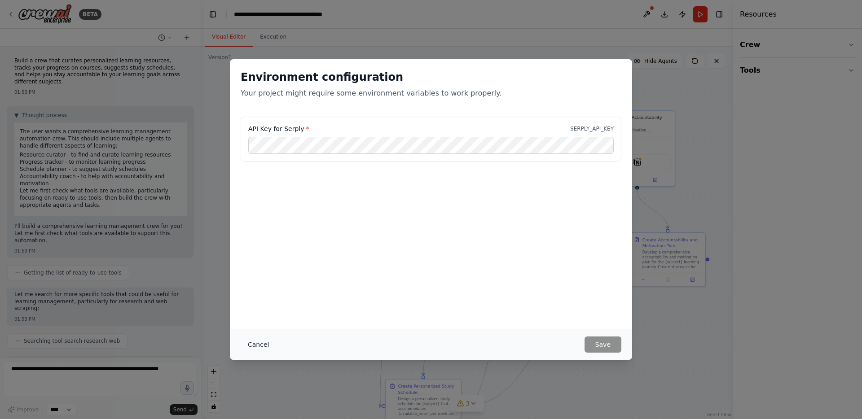
click at [260, 348] on button "Cancel" at bounding box center [258, 345] width 35 height 16
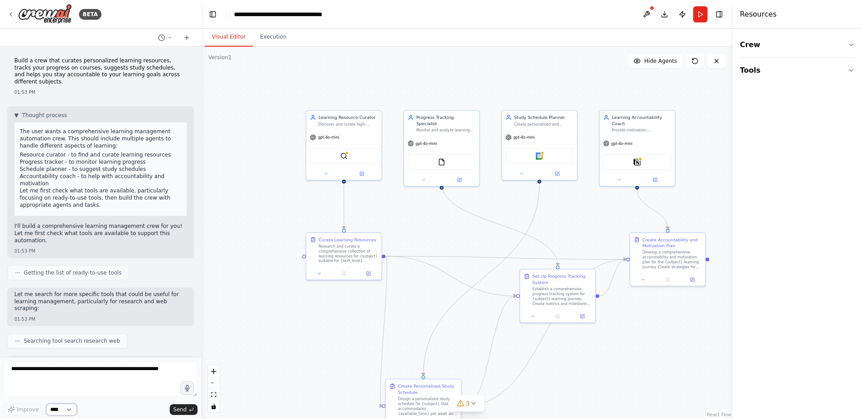
click at [59, 410] on select "****" at bounding box center [61, 410] width 31 height 12
click at [720, 18] on button "Toggle Right Sidebar" at bounding box center [719, 14] width 13 height 13
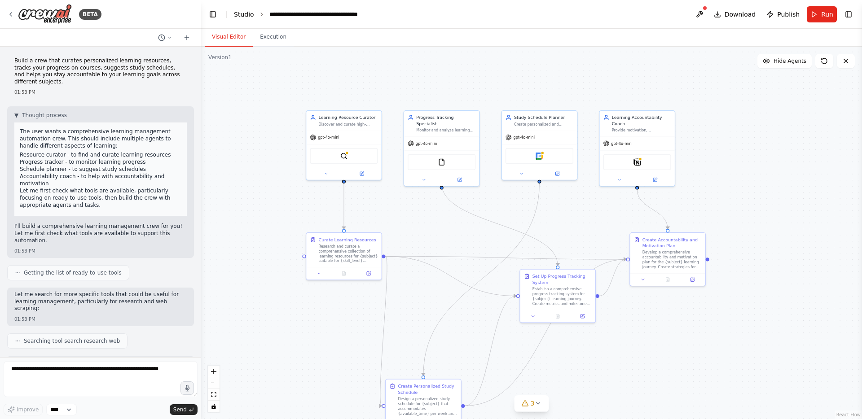
click at [245, 13] on link "Studio" at bounding box center [244, 14] width 20 height 7
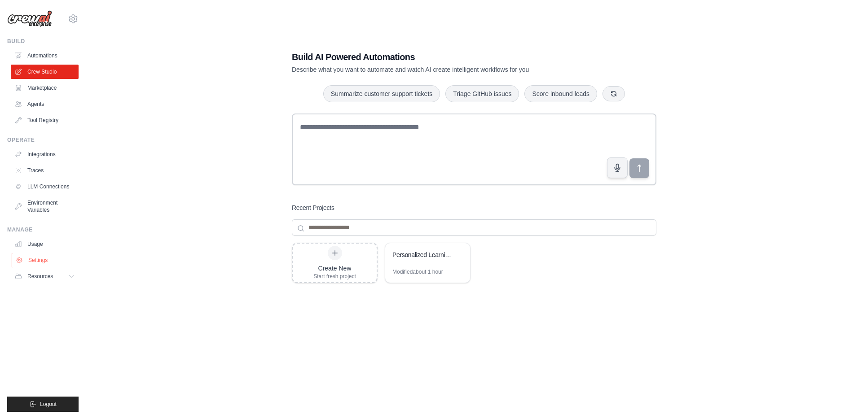
click at [35, 260] on link "Settings" at bounding box center [46, 260] width 68 height 14
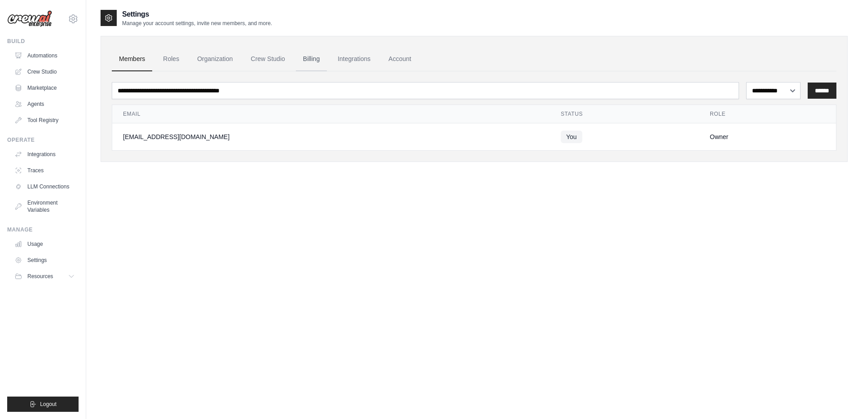
click at [315, 68] on link "Billing" at bounding box center [311, 59] width 31 height 24
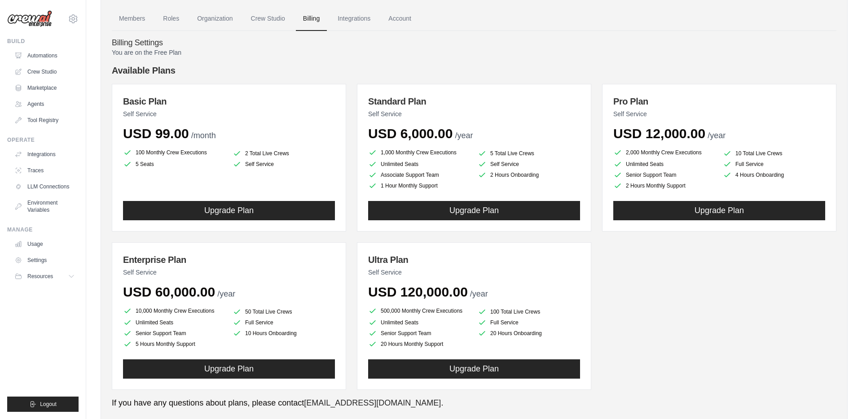
scroll to position [33, 0]
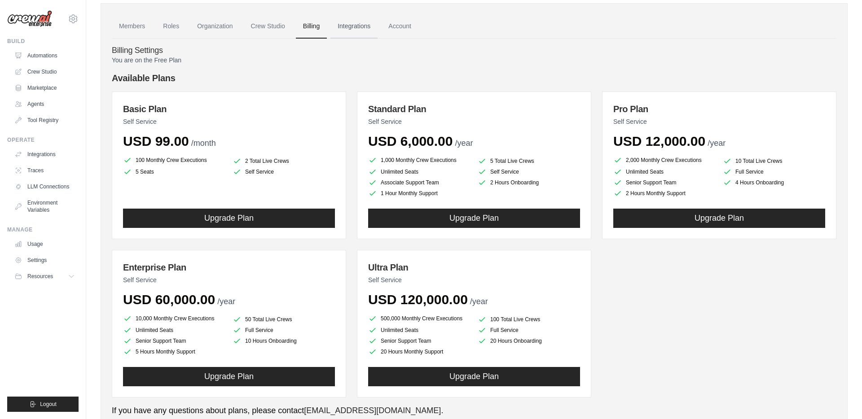
click at [346, 27] on link "Integrations" at bounding box center [353, 26] width 47 height 24
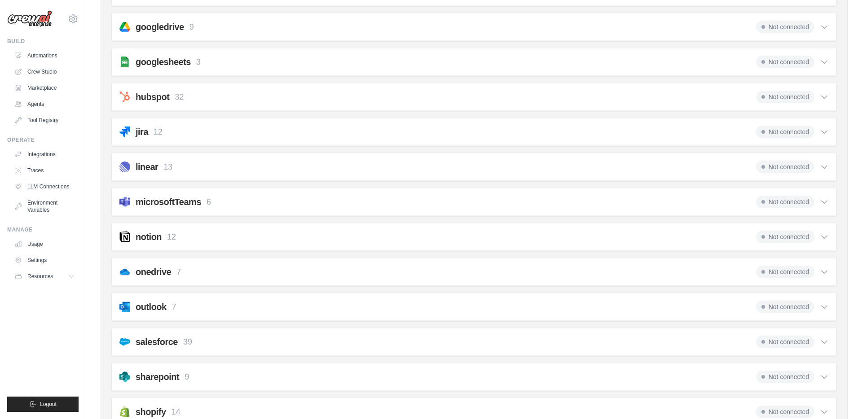
scroll to position [427, 0]
click at [823, 200] on icon at bounding box center [824, 202] width 9 height 9
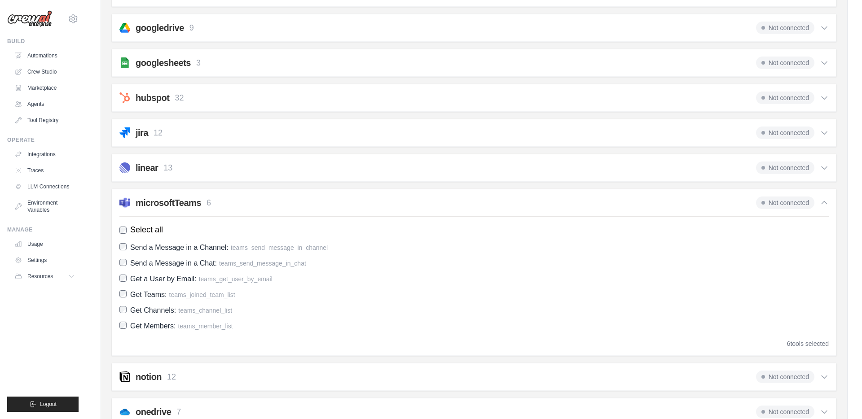
click at [823, 199] on icon at bounding box center [824, 202] width 9 height 9
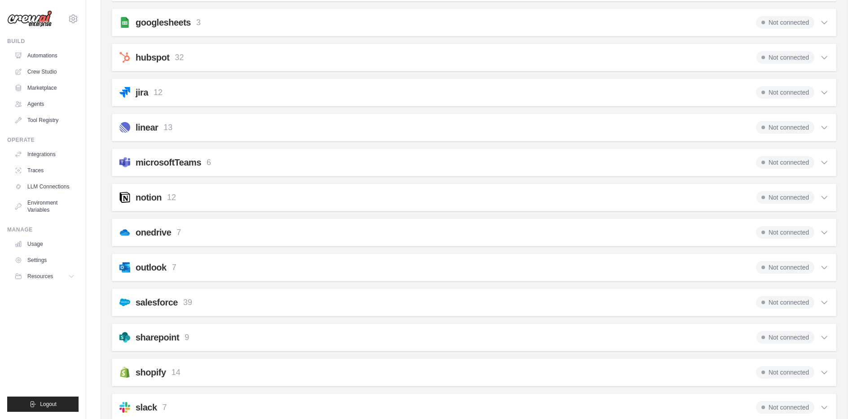
scroll to position [604, 0]
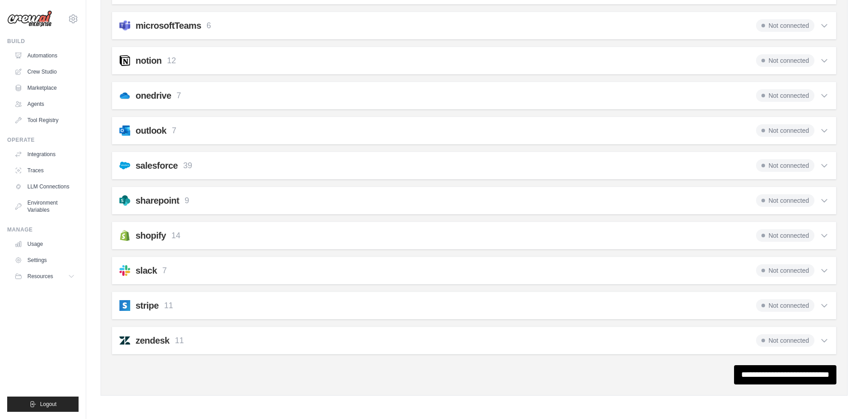
click at [825, 164] on icon at bounding box center [824, 165] width 9 height 9
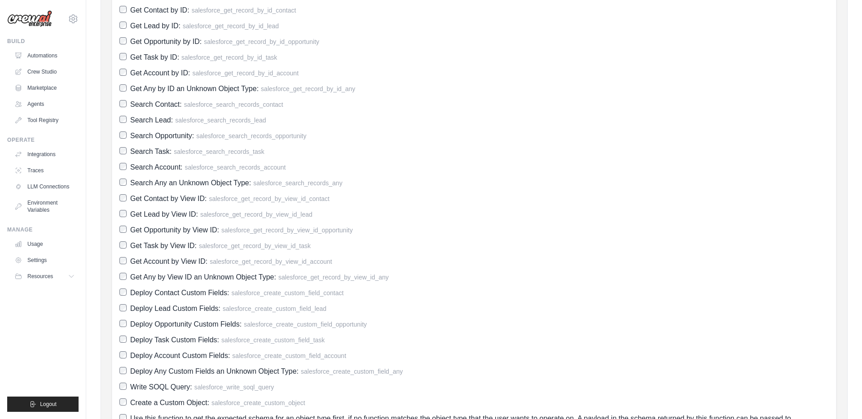
scroll to position [579, 0]
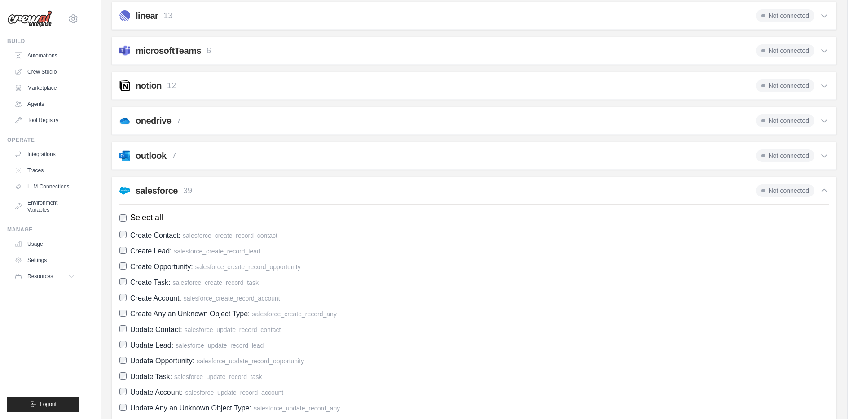
click at [824, 192] on icon at bounding box center [824, 190] width 9 height 9
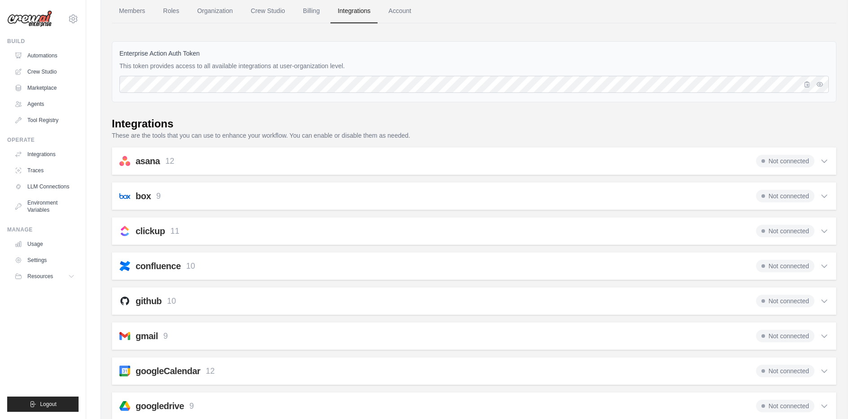
scroll to position [0, 0]
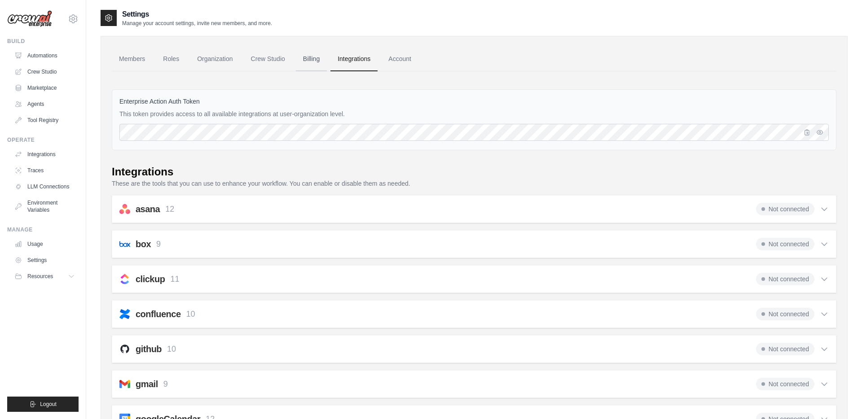
click at [308, 62] on link "Billing" at bounding box center [311, 59] width 31 height 24
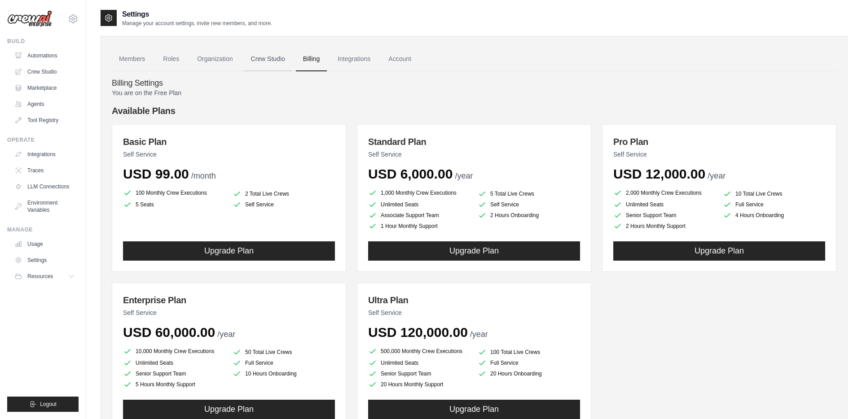
click at [265, 63] on link "Crew Studio" at bounding box center [268, 59] width 48 height 24
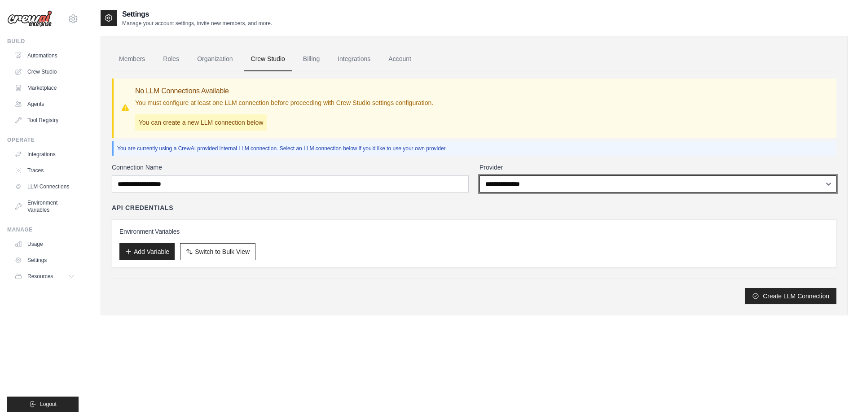
click at [491, 181] on select "**********" at bounding box center [658, 184] width 357 height 17
click at [480, 176] on select "**********" at bounding box center [658, 184] width 357 height 17
click at [504, 183] on select "**********" at bounding box center [658, 184] width 357 height 17
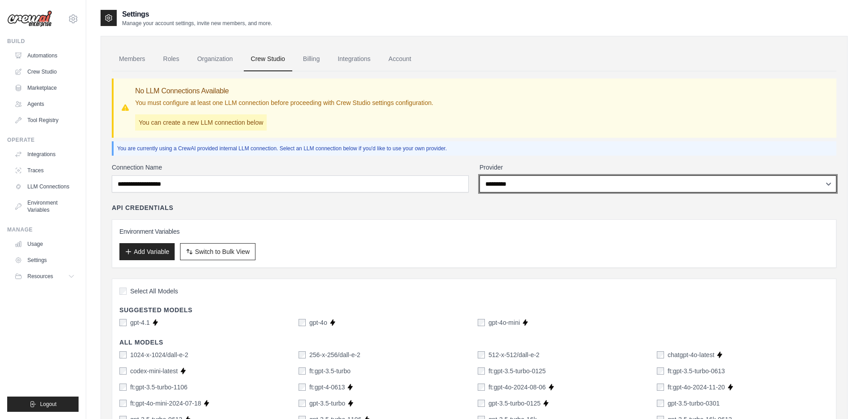
click at [480, 176] on select "**********" at bounding box center [658, 184] width 357 height 17
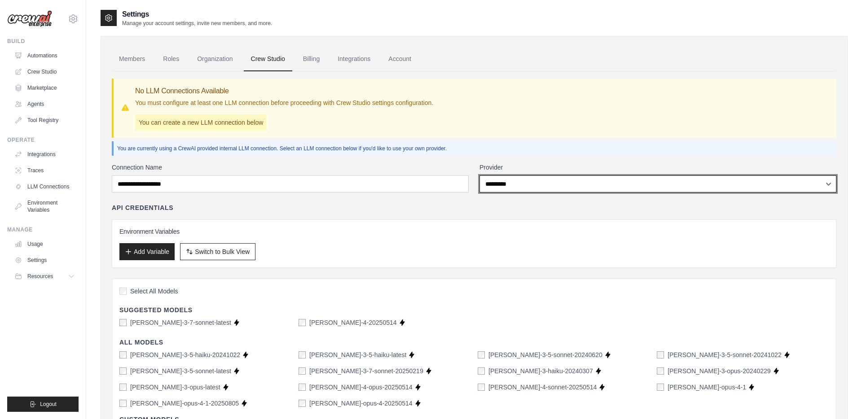
click at [507, 190] on select "**********" at bounding box center [658, 184] width 357 height 17
select select "*****"
click at [480, 176] on select "**********" at bounding box center [658, 184] width 357 height 17
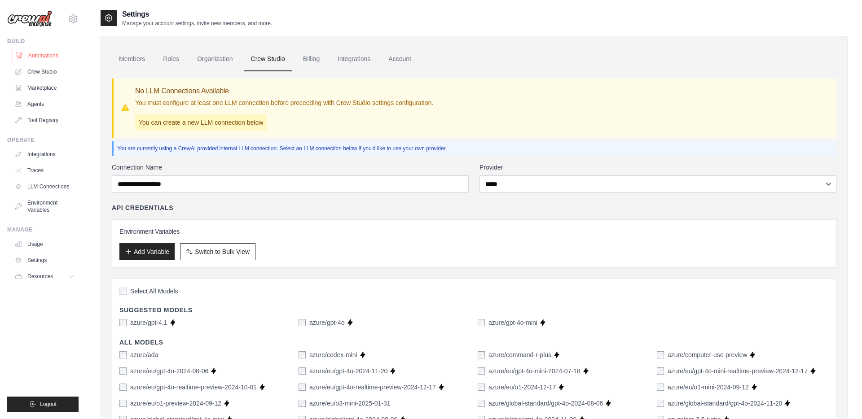
click at [50, 57] on link "Automations" at bounding box center [46, 55] width 68 height 14
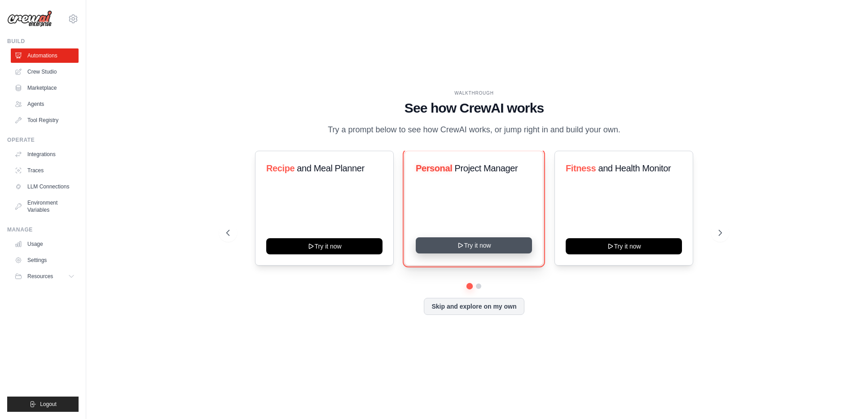
click at [458, 244] on icon at bounding box center [460, 245] width 7 height 7
click at [43, 263] on link "Settings" at bounding box center [46, 260] width 68 height 14
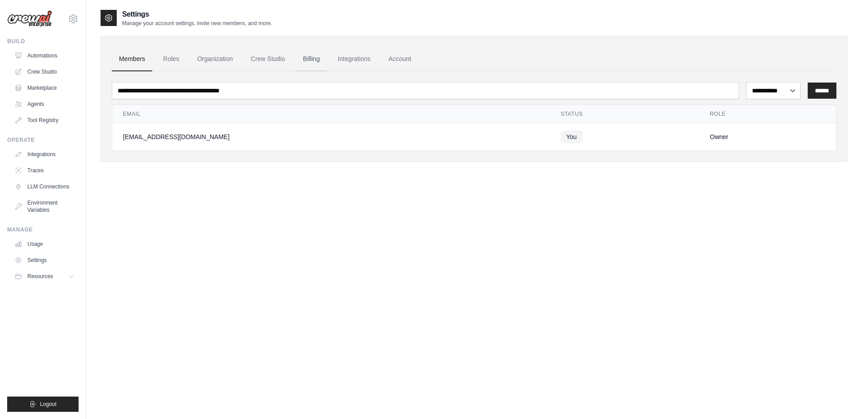
click at [309, 62] on link "Billing" at bounding box center [311, 59] width 31 height 24
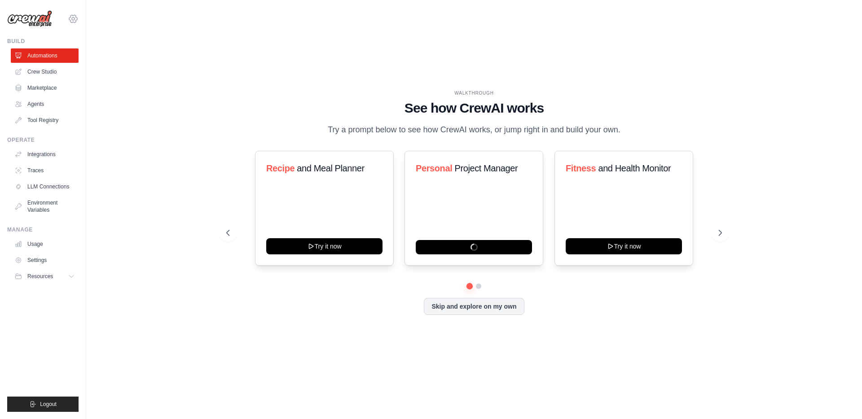
click at [77, 20] on icon at bounding box center [73, 19] width 8 height 8
click at [42, 271] on button "Resources" at bounding box center [46, 276] width 68 height 14
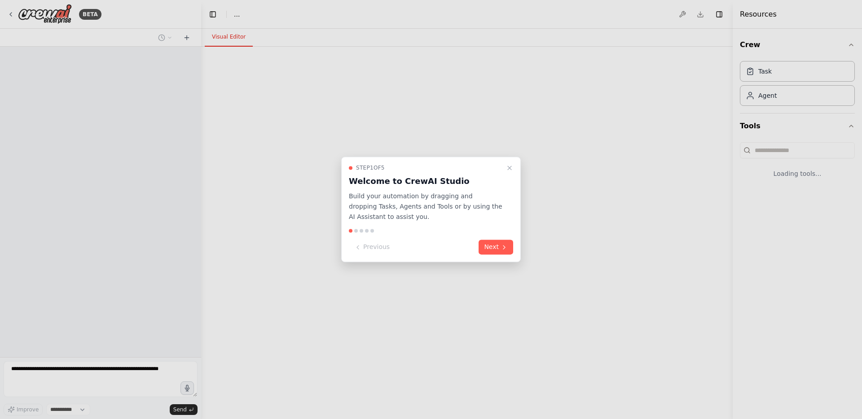
select select "****"
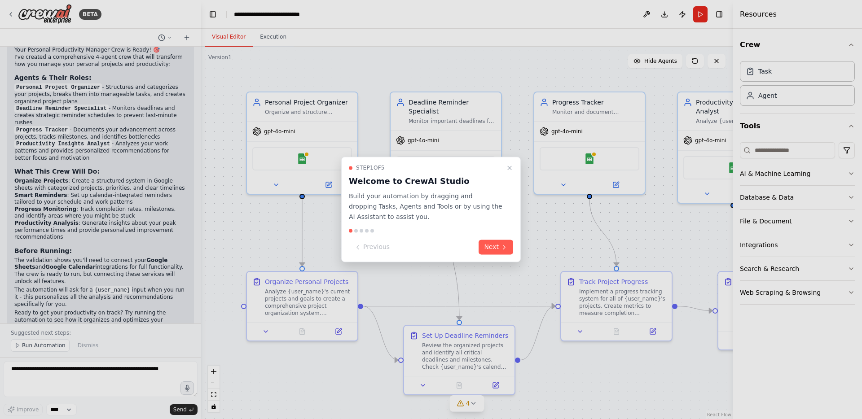
scroll to position [681, 0]
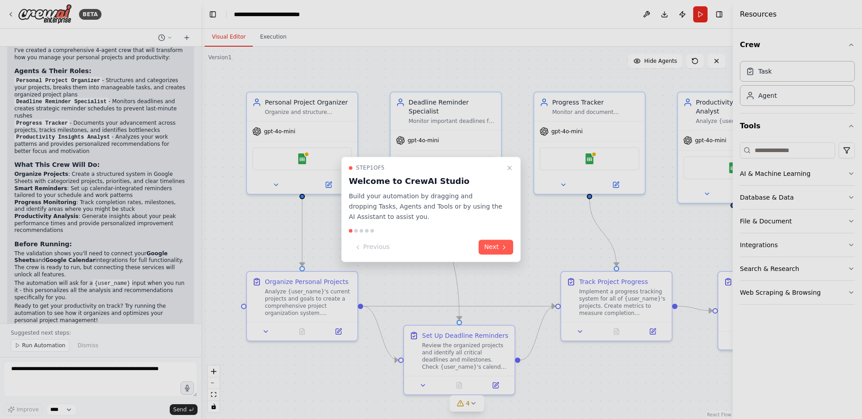
click at [494, 250] on button "Next" at bounding box center [496, 247] width 35 height 15
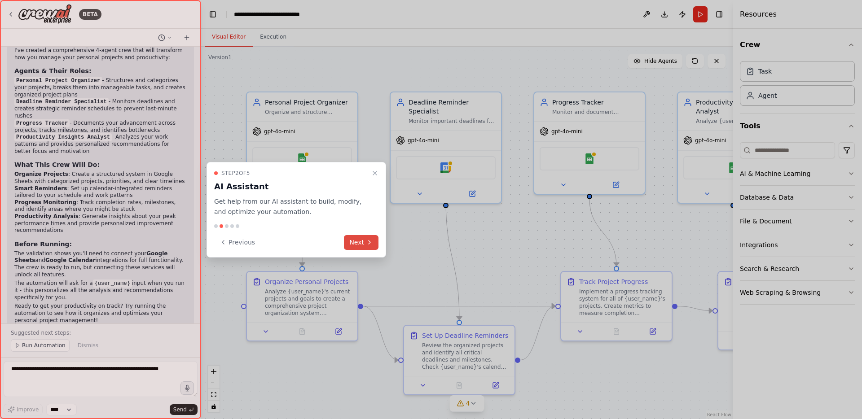
click at [367, 242] on icon at bounding box center [369, 242] width 7 height 7
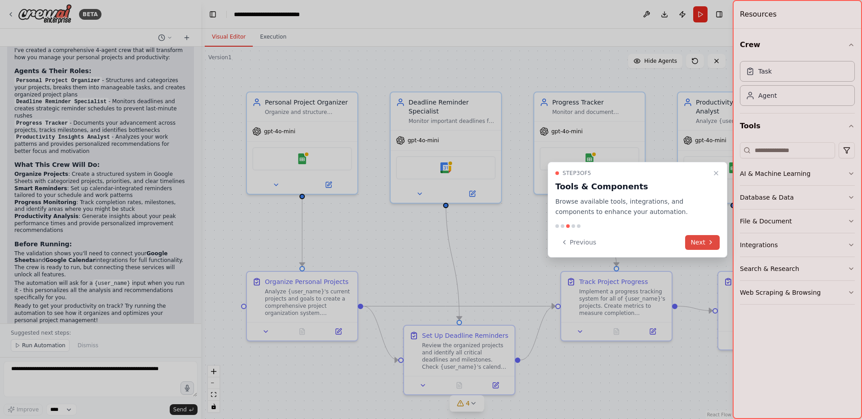
click at [696, 240] on button "Next" at bounding box center [702, 242] width 35 height 15
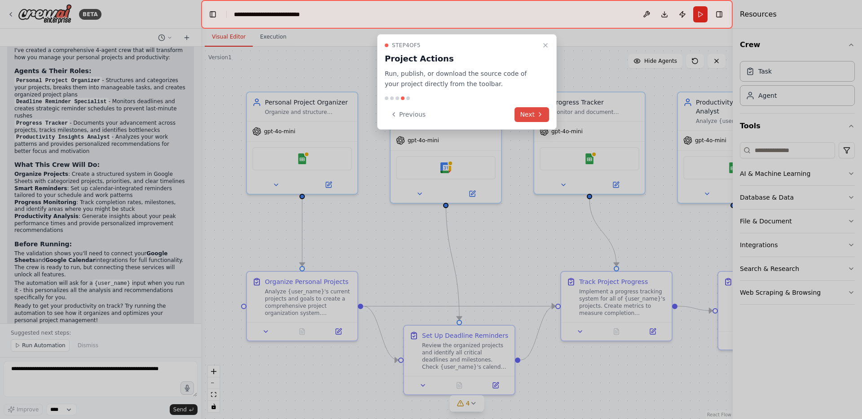
click at [537, 114] on icon at bounding box center [540, 114] width 7 height 7
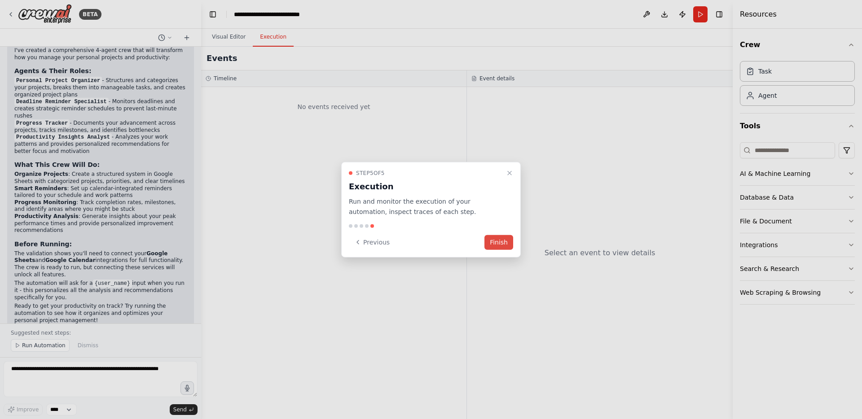
click at [502, 242] on button "Finish" at bounding box center [499, 242] width 29 height 15
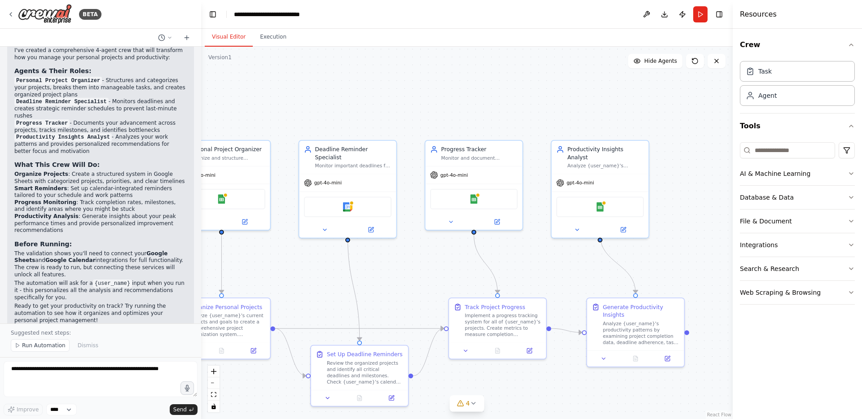
drag, startPoint x: 605, startPoint y: 110, endPoint x: 507, endPoint y: 107, distance: 97.9
click at [507, 107] on div ".deletable-edge-delete-btn { width: 20px; height: 20px; border: 0px solid #ffff…" at bounding box center [467, 233] width 532 height 373
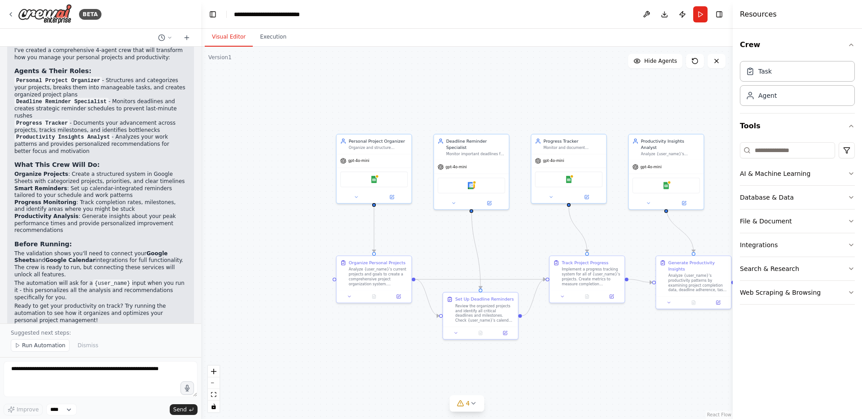
drag, startPoint x: 479, startPoint y: 106, endPoint x: 565, endPoint y: 104, distance: 86.2
click at [565, 104] on div ".deletable-edge-delete-btn { width: 20px; height: 20px; border: 0px solid #ffff…" at bounding box center [467, 233] width 532 height 373
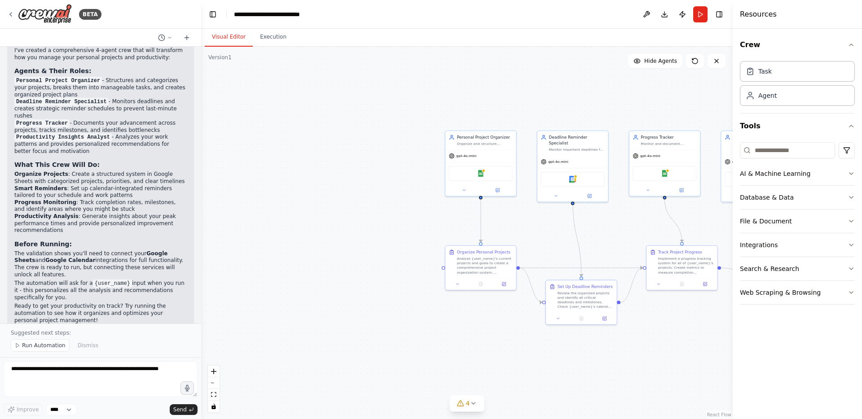
drag, startPoint x: 509, startPoint y: 94, endPoint x: 606, endPoint y: 93, distance: 96.5
click at [606, 94] on div ".deletable-edge-delete-btn { width: 20px; height: 20px; border: 0px solid #ffff…" at bounding box center [467, 233] width 532 height 373
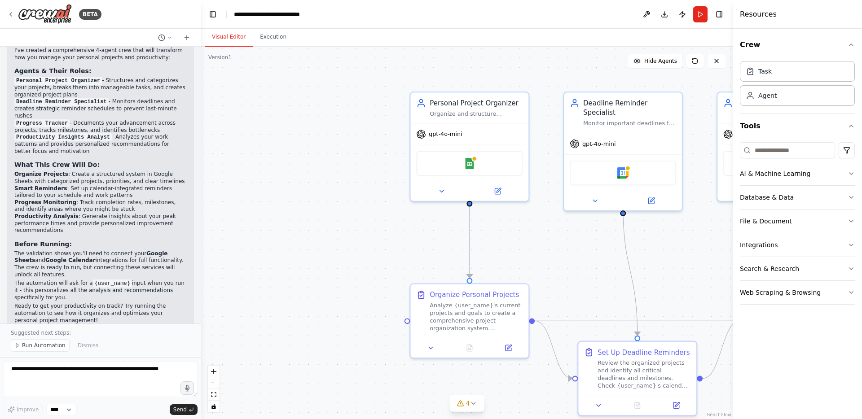
drag, startPoint x: 490, startPoint y: 132, endPoint x: 489, endPoint y: 70, distance: 62.0
click at [489, 70] on div ".deletable-edge-delete-btn { width: 20px; height: 20px; border: 0px solid #ffff…" at bounding box center [467, 233] width 532 height 373
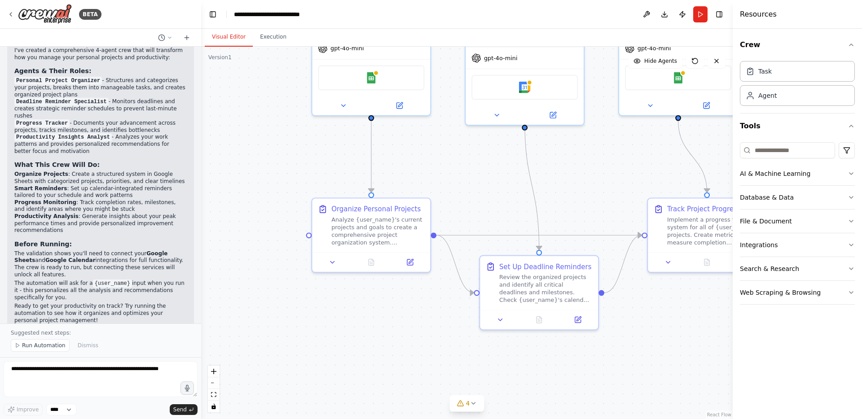
drag, startPoint x: 321, startPoint y: 172, endPoint x: 223, endPoint y: 87, distance: 130.2
click at [223, 87] on div ".deletable-edge-delete-btn { width: 20px; height: 20px; border: 0px solid #ffff…" at bounding box center [467, 233] width 532 height 373
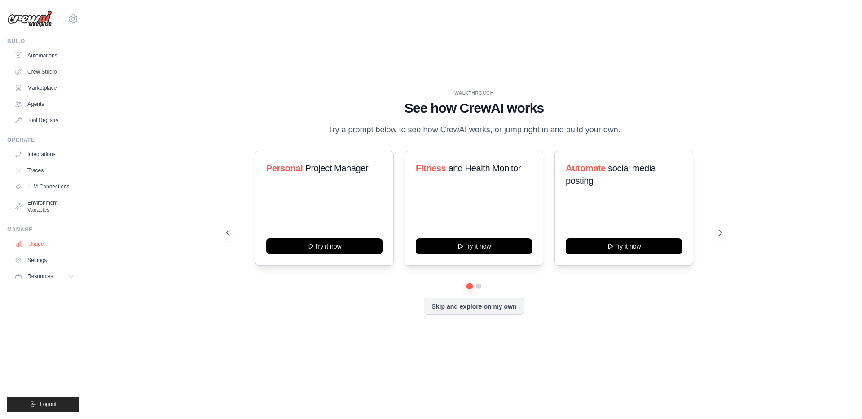
click at [34, 246] on link "Usage" at bounding box center [46, 244] width 68 height 14
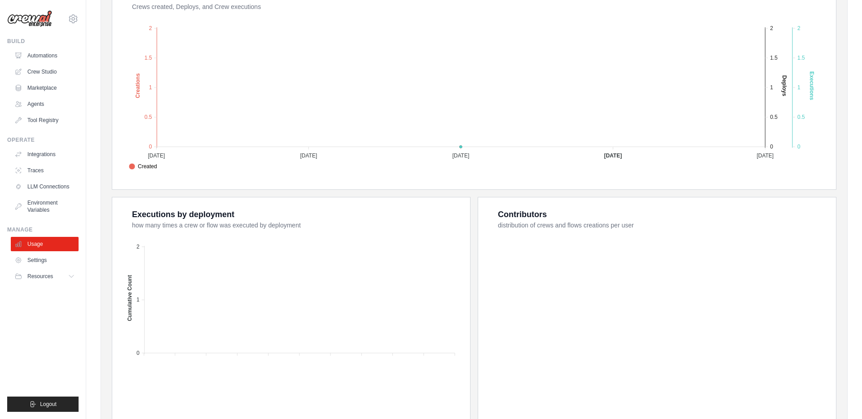
scroll to position [232, 0]
